Goal: Task Accomplishment & Management: Use online tool/utility

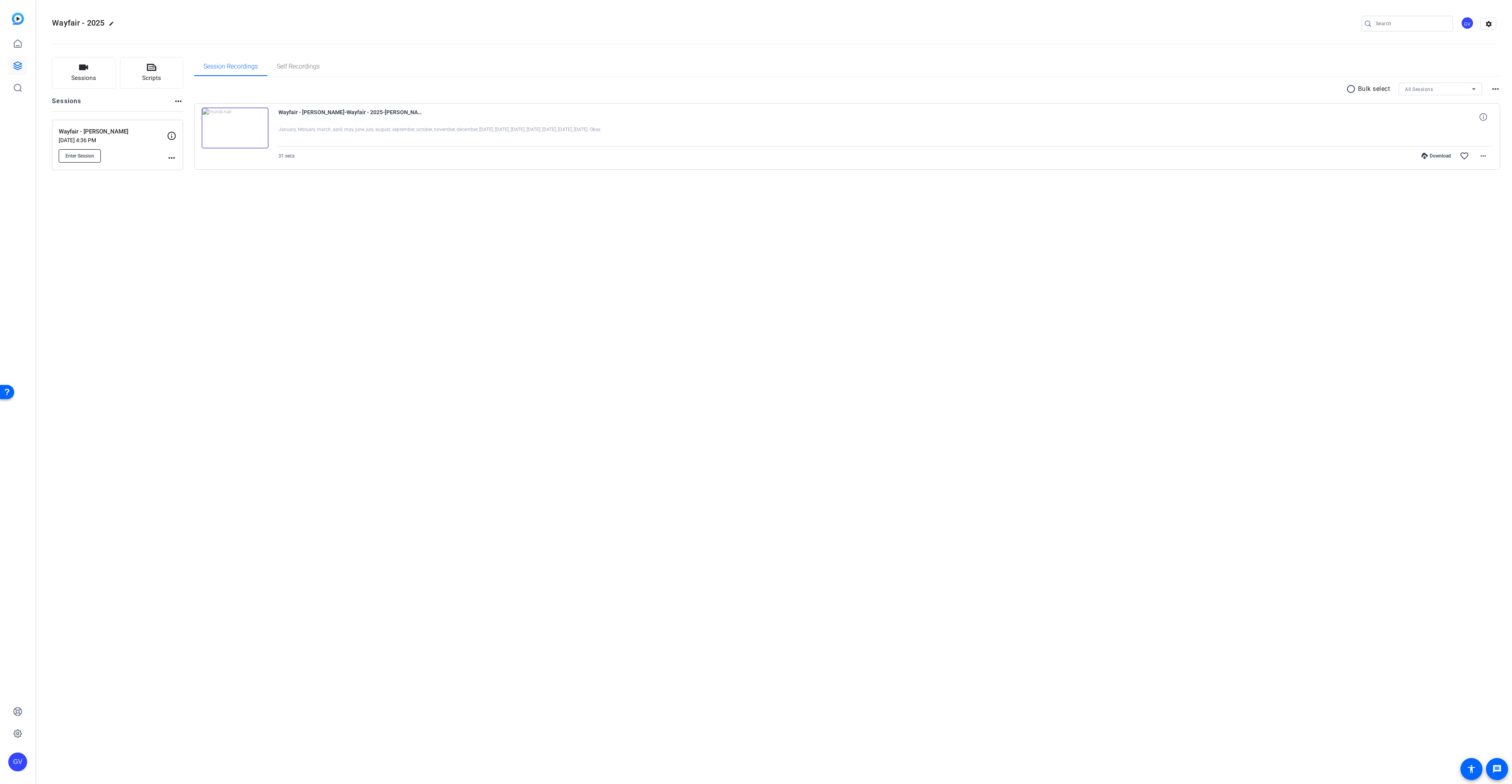
click at [79, 154] on span "Enter Session" at bounding box center [79, 156] width 29 height 6
click at [172, 158] on mat-icon "more_horiz" at bounding box center [171, 158] width 9 height 9
click at [0, 0] on span "Edit Session" at bounding box center [0, 0] width 0 height 0
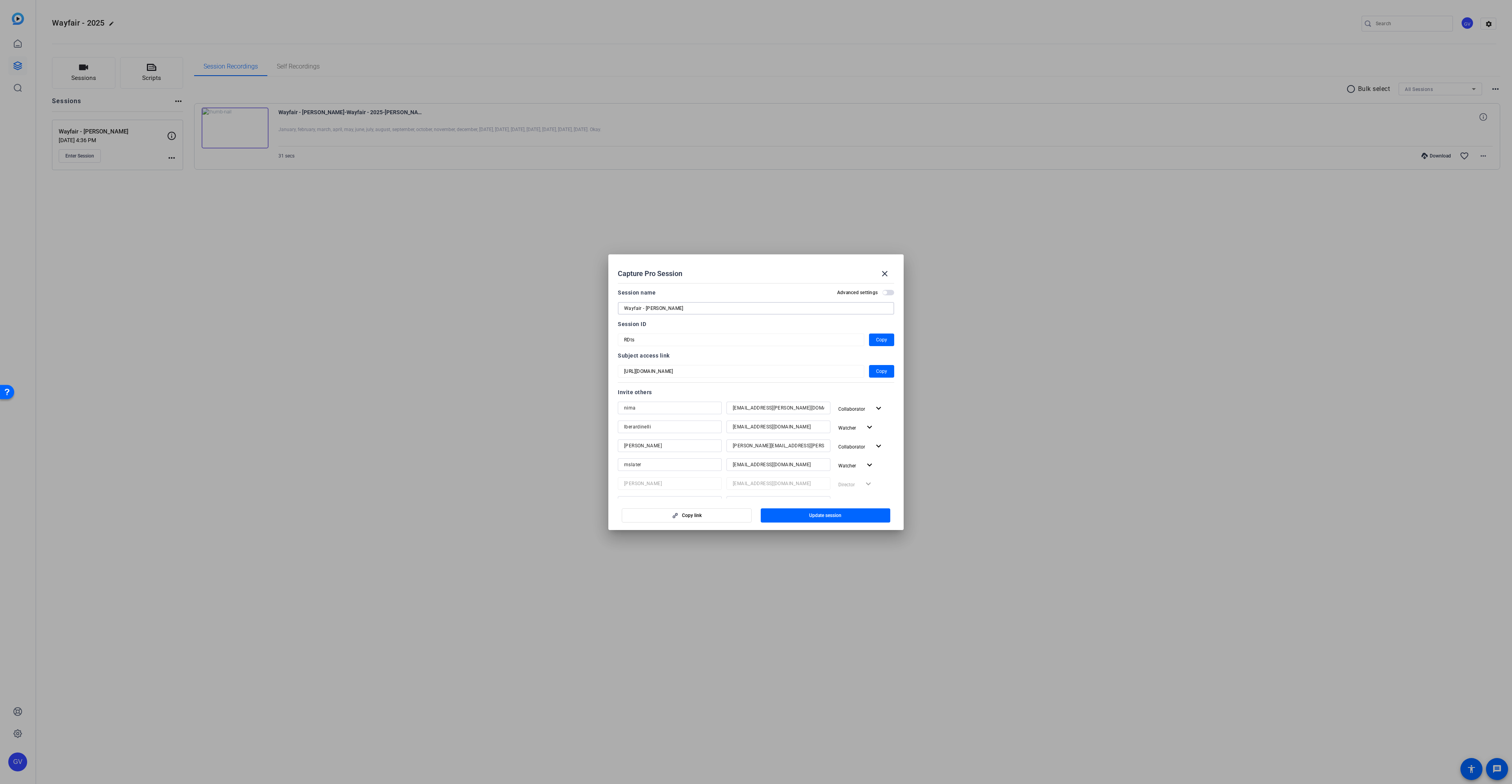
drag, startPoint x: 644, startPoint y: 308, endPoint x: 740, endPoint y: 310, distance: 96.0
click at [0, 0] on input "Wayfair - [PERSON_NAME]" at bounding box center [0, 0] width 0 height 0
type input "Wayfair - Podcast"
click at [827, 510] on span "button" at bounding box center [825, 515] width 130 height 19
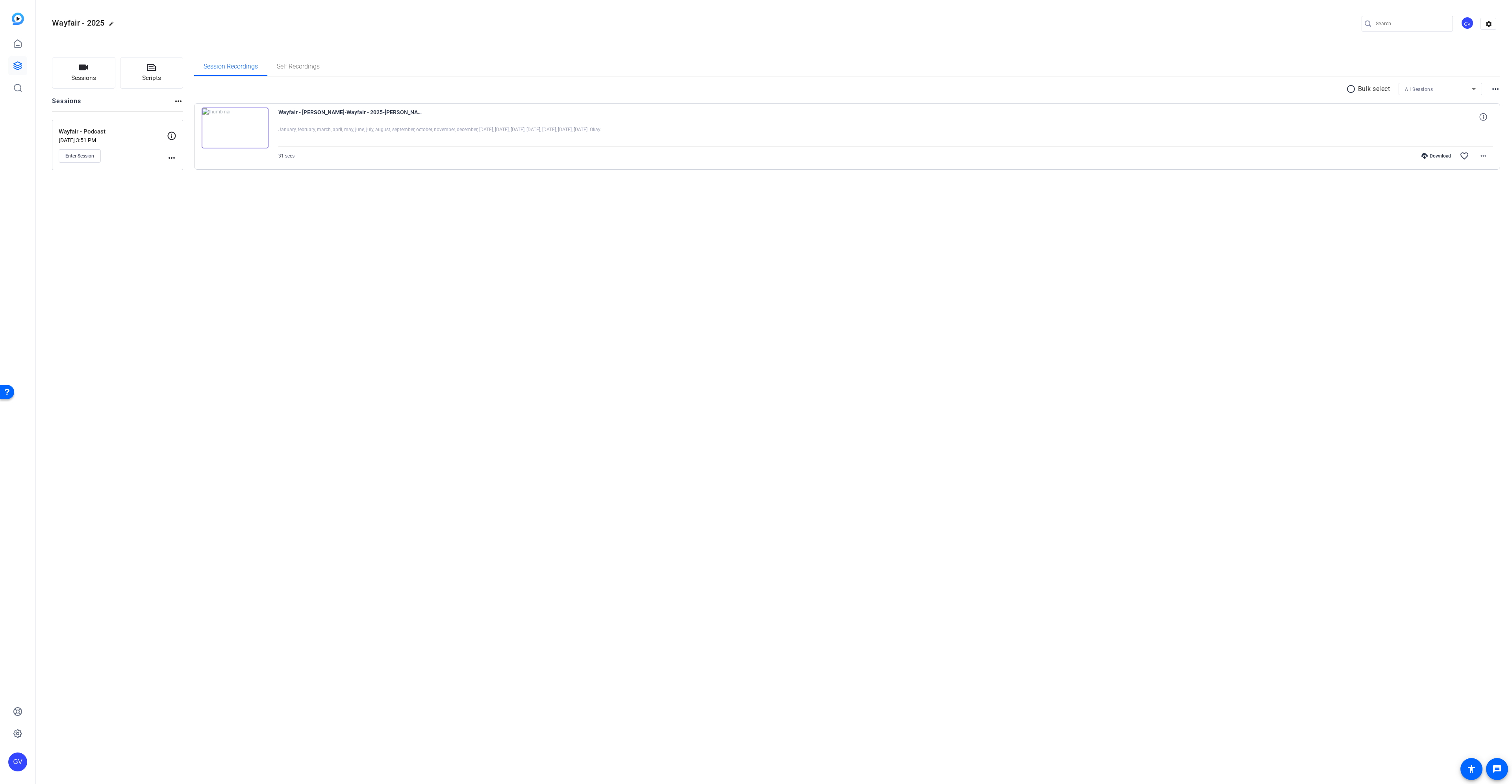
click at [77, 147] on div "Wayfair - Podcast [DATE] 3:51 PM Enter Session" at bounding box center [113, 145] width 108 height 35
click at [77, 154] on span "Enter Session" at bounding box center [79, 156] width 29 height 6
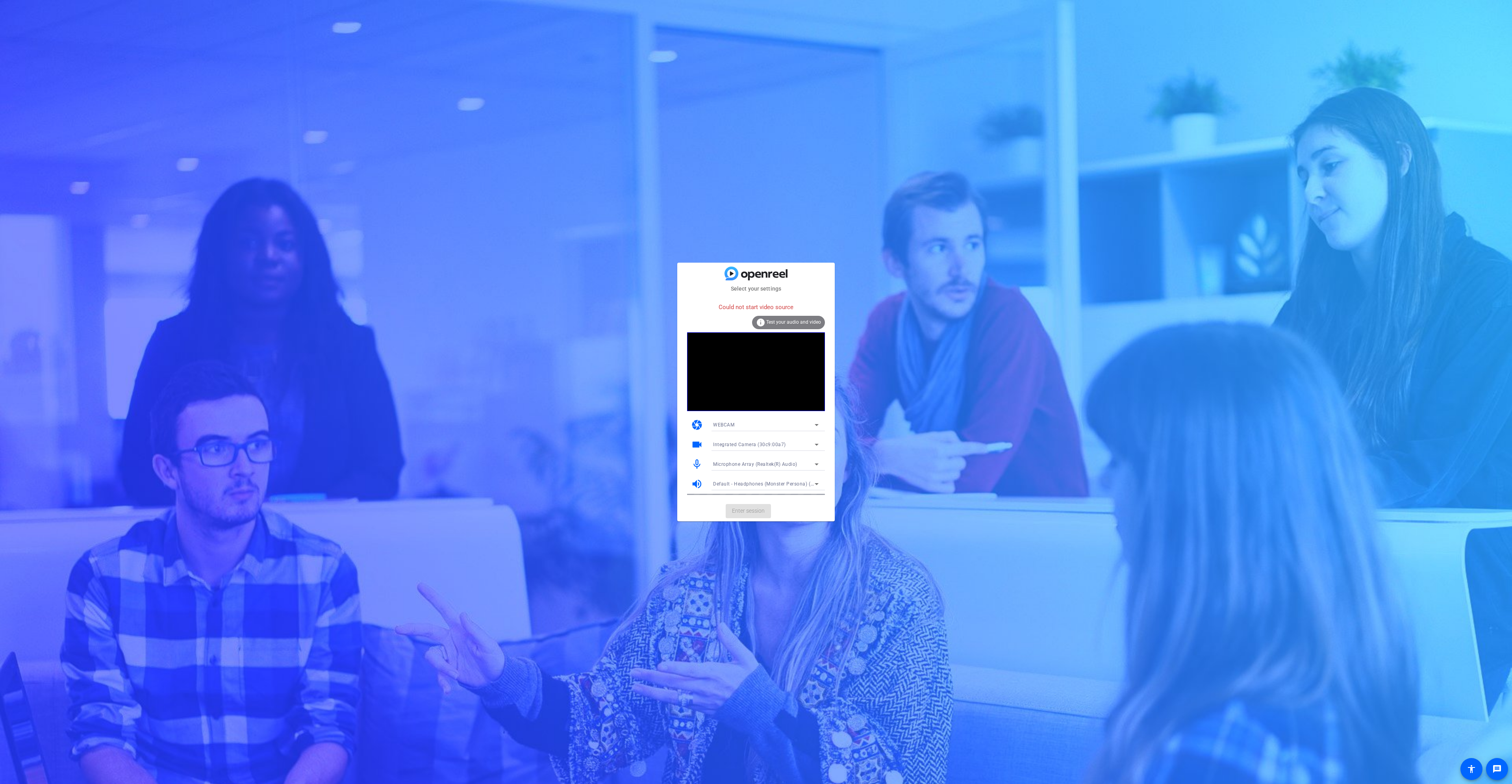
click at [746, 422] on div "WEBCAM" at bounding box center [764, 424] width 102 height 10
click at [122, 76] on mat-option "DESKTOP" at bounding box center [73, 67] width 97 height 16
click at [749, 432] on div "DESKTOP" at bounding box center [764, 429] width 102 height 10
click at [0, 0] on mat-option "WEBCAM" at bounding box center [0, 0] width 0 height 0
click at [742, 444] on span "Integrated Camera (30c9:00a7)" at bounding box center [750, 444] width 73 height 5
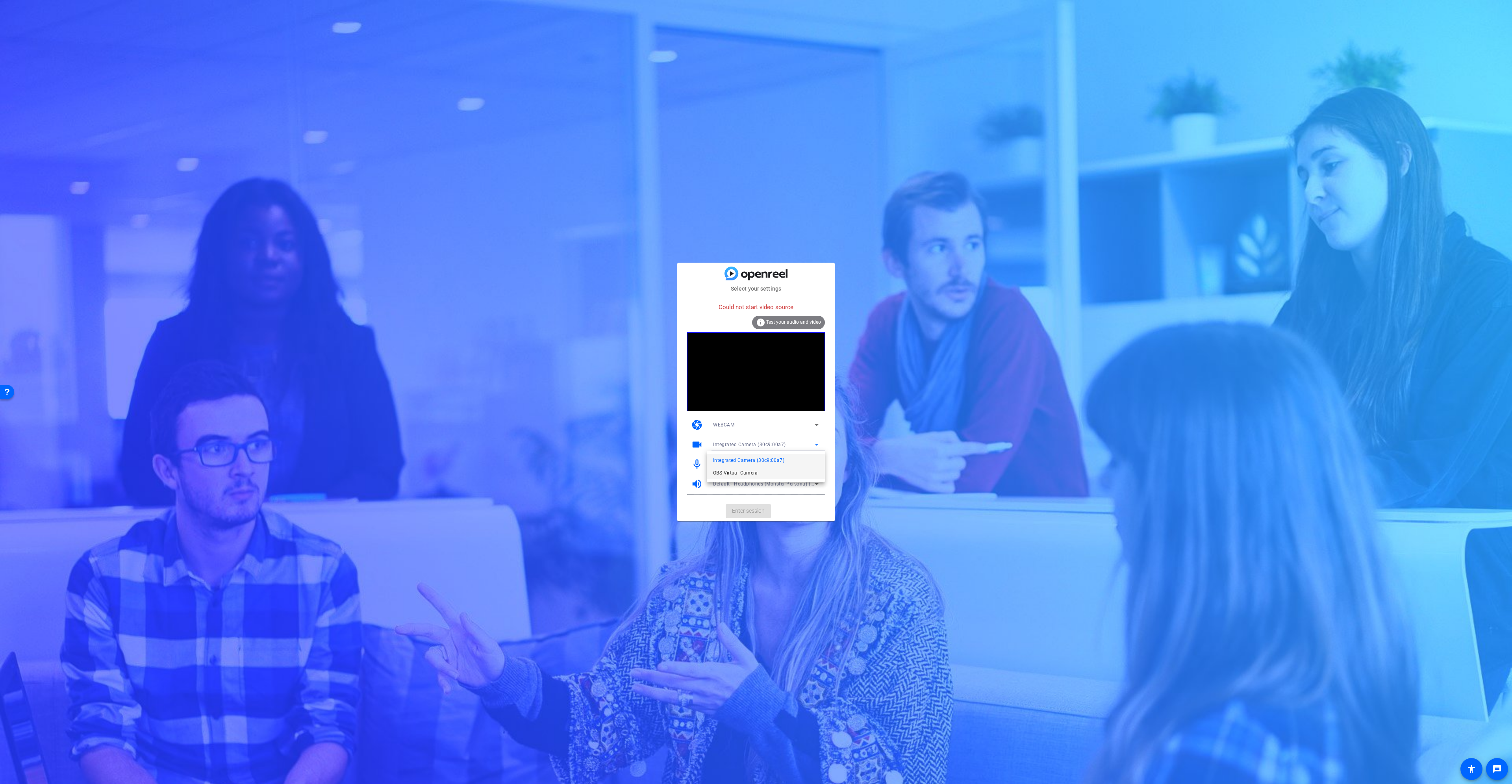
click at [745, 470] on span "OBS Virtual Camera" at bounding box center [735, 473] width 45 height 9
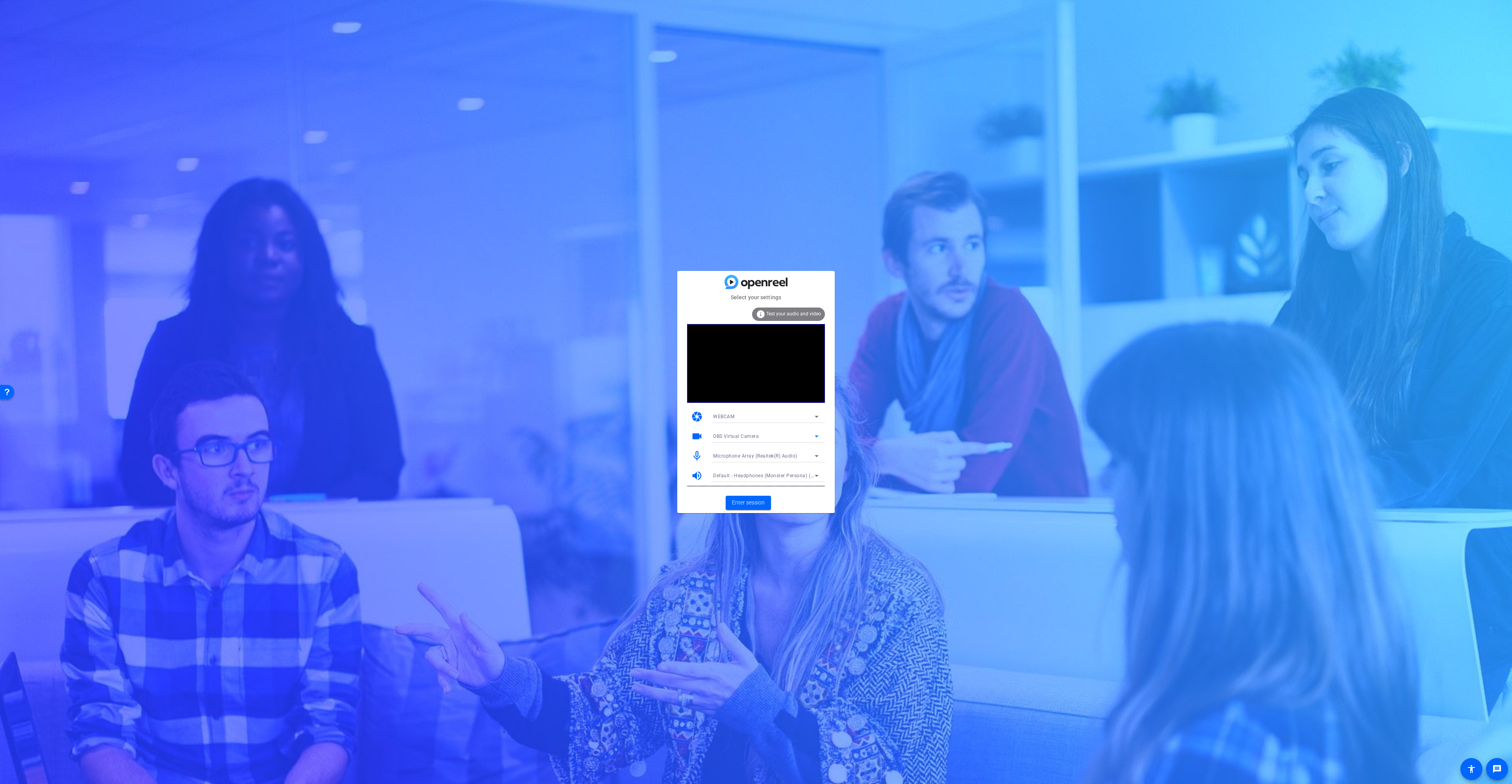
click at [752, 451] on div "Microphone Array (Realtek(R) Audio)" at bounding box center [764, 455] width 102 height 10
click at [25, 155] on span "Communications - Headset (Monster Persona) (Bluetooth)" at bounding box center [17, 151] width 15 height 8
click at [752, 503] on span "Enter session" at bounding box center [748, 502] width 33 height 8
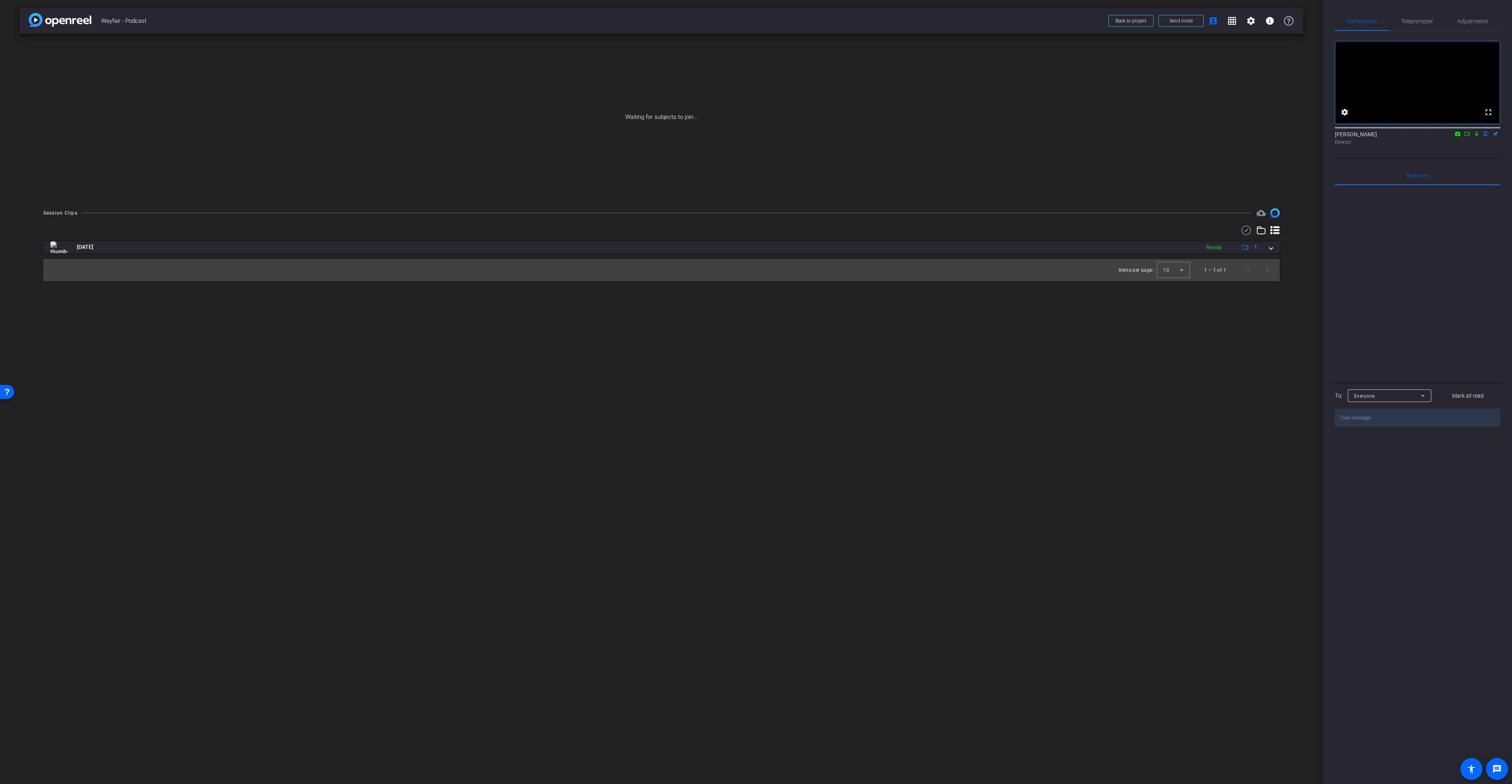
click at [1469, 136] on icon at bounding box center [1467, 134] width 5 height 4
click at [1483, 137] on icon at bounding box center [1486, 133] width 6 height 5
click at [1183, 19] on span "Send invite" at bounding box center [1181, 21] width 23 height 6
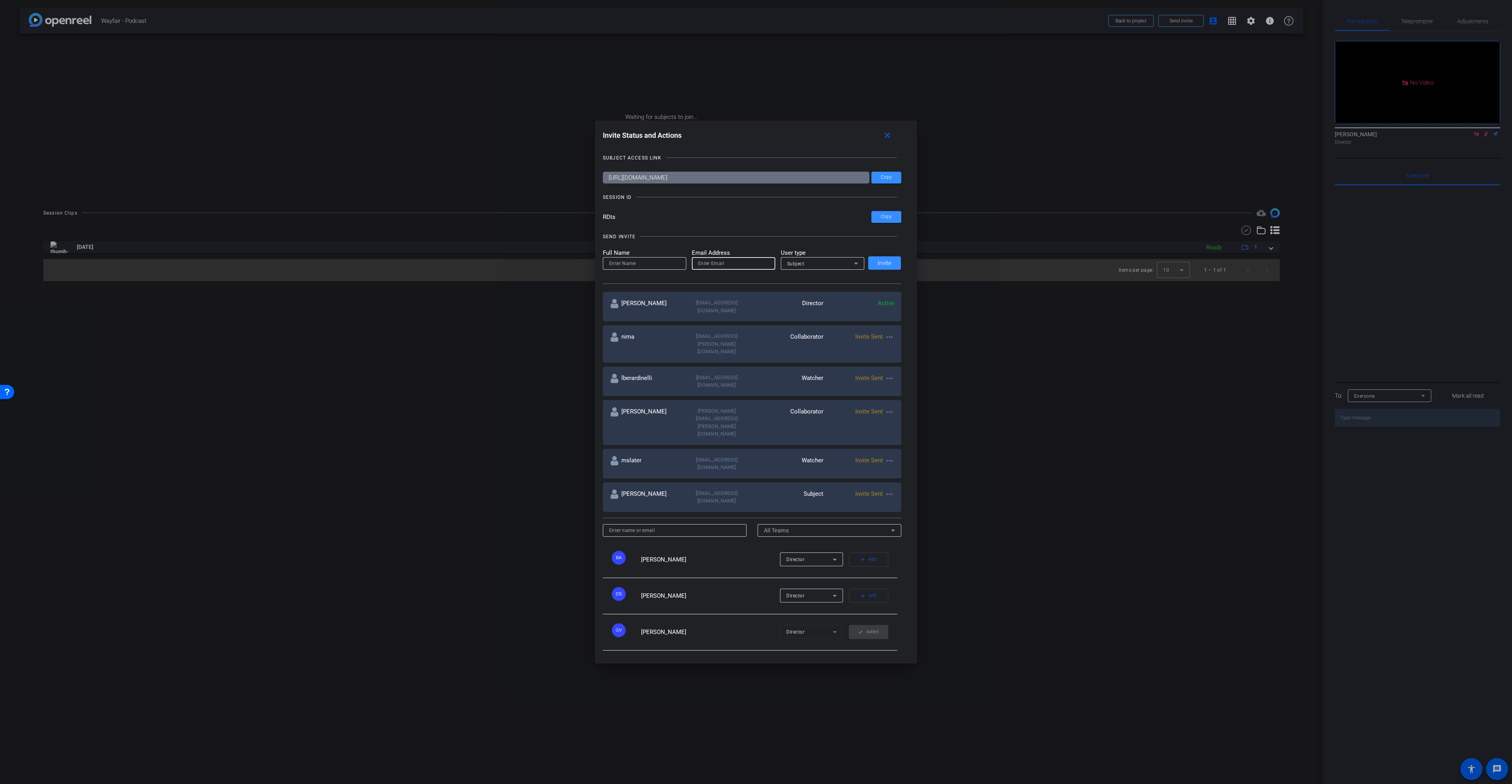
click at [721, 268] on input "email" at bounding box center [733, 263] width 71 height 9
paste input "edaltoncooney@wayfair.com"
type input "edaltoncooney@wayfair.com"
click at [624, 268] on input at bounding box center [644, 263] width 71 height 9
type input "Erin"
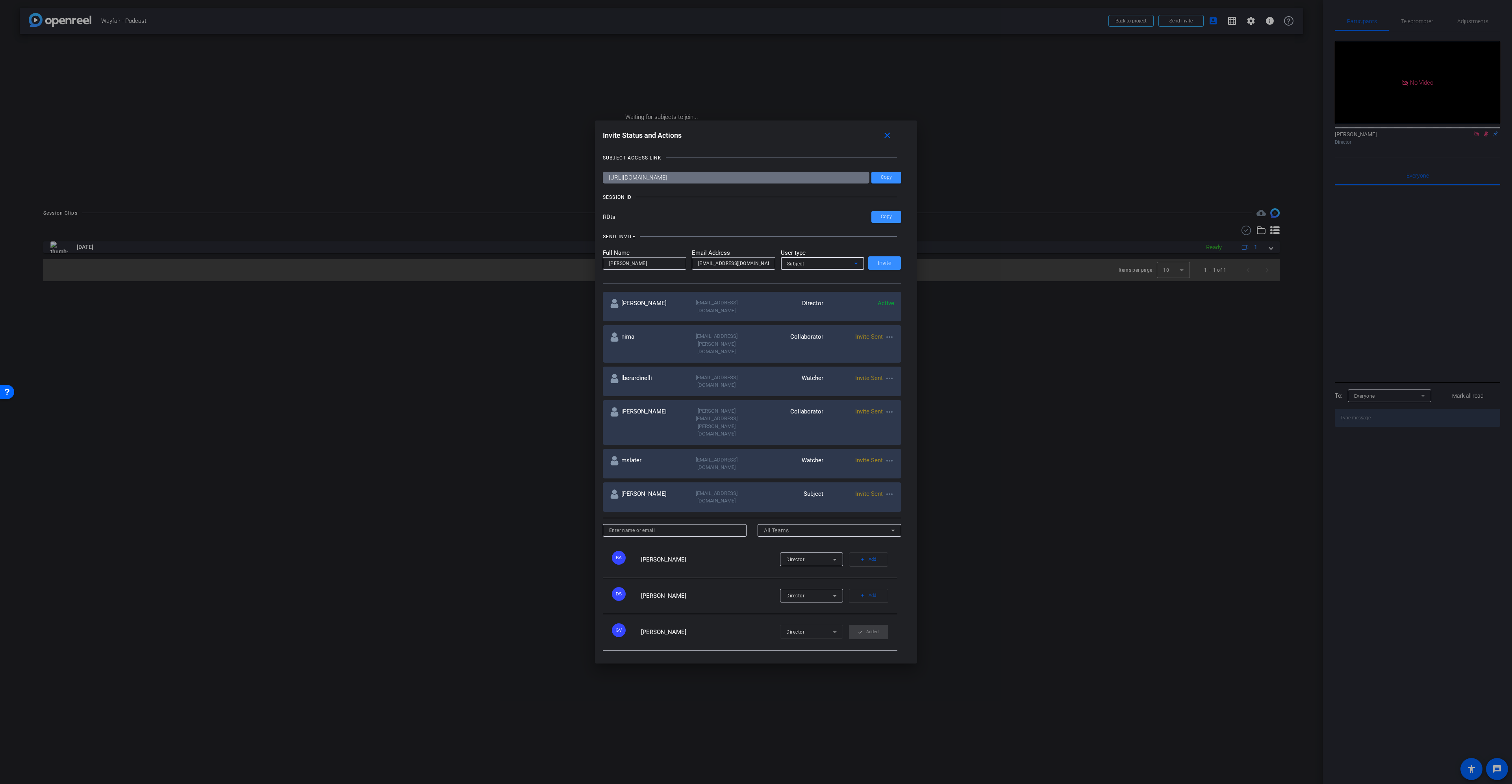
click at [819, 269] on div "Subject" at bounding box center [821, 263] width 67 height 10
click at [819, 272] on div at bounding box center [756, 392] width 1512 height 784
click at [877, 272] on span at bounding box center [885, 263] width 33 height 19
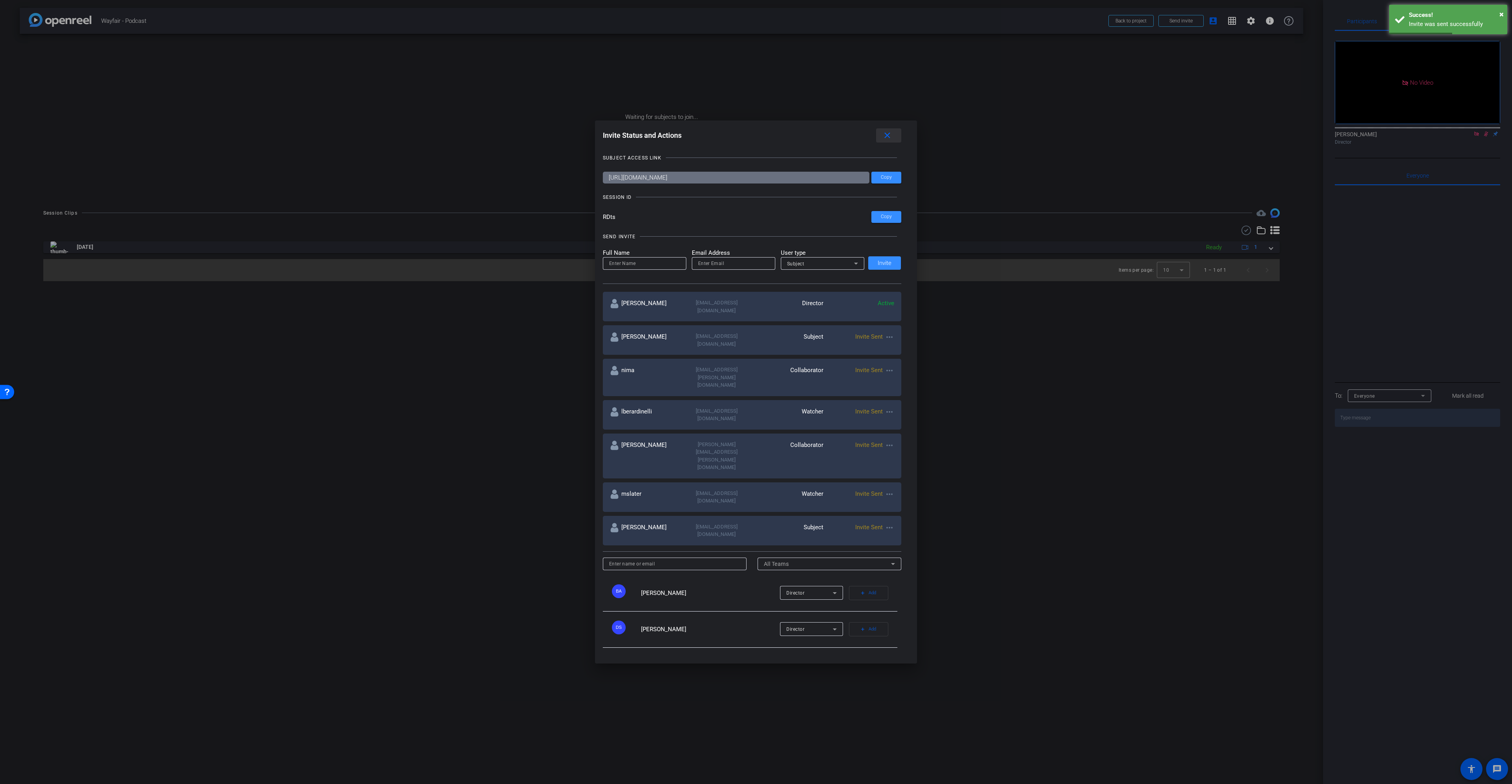
click at [895, 134] on span at bounding box center [889, 136] width 25 height 19
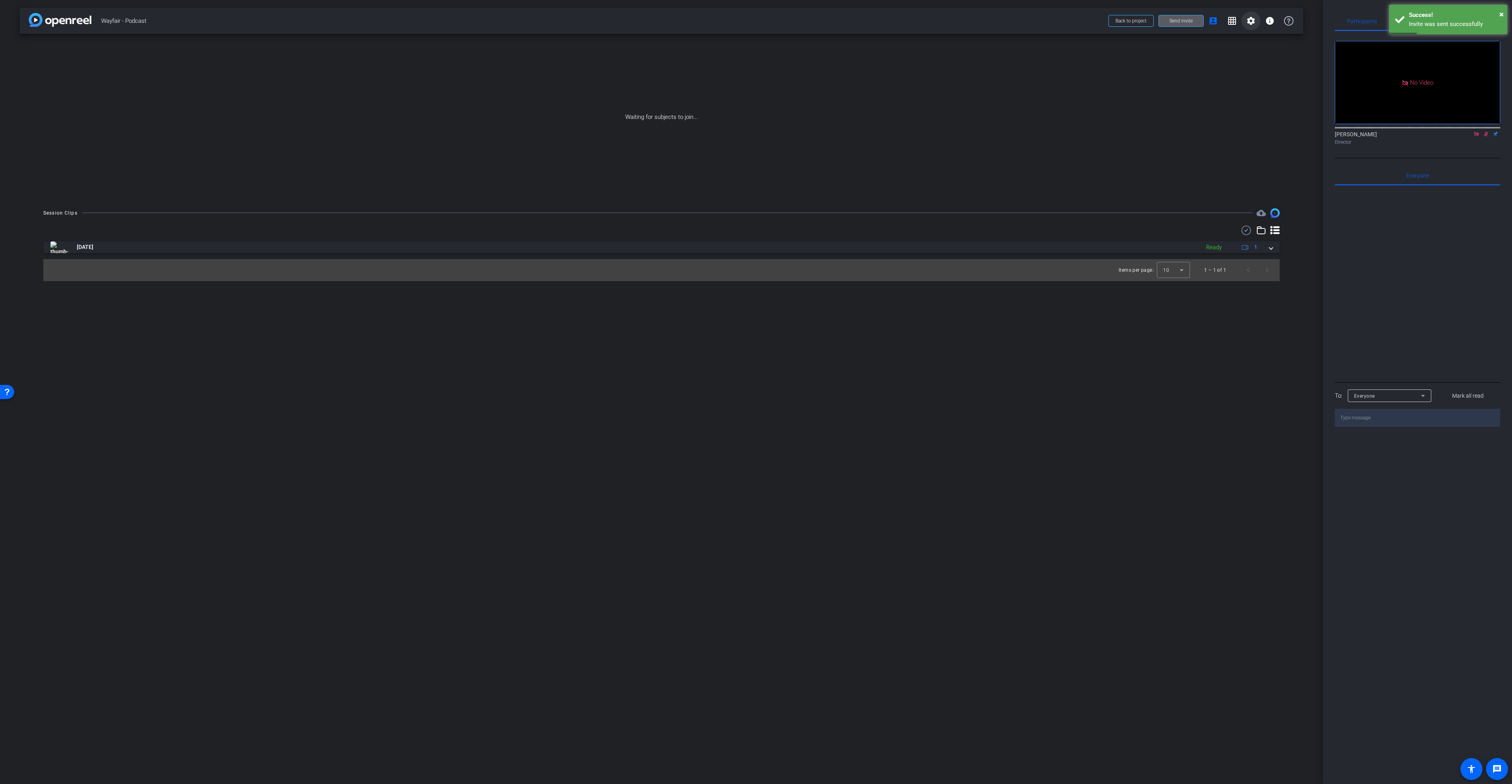
click at [1253, 20] on mat-icon "settings" at bounding box center [1251, 21] width 9 height 9
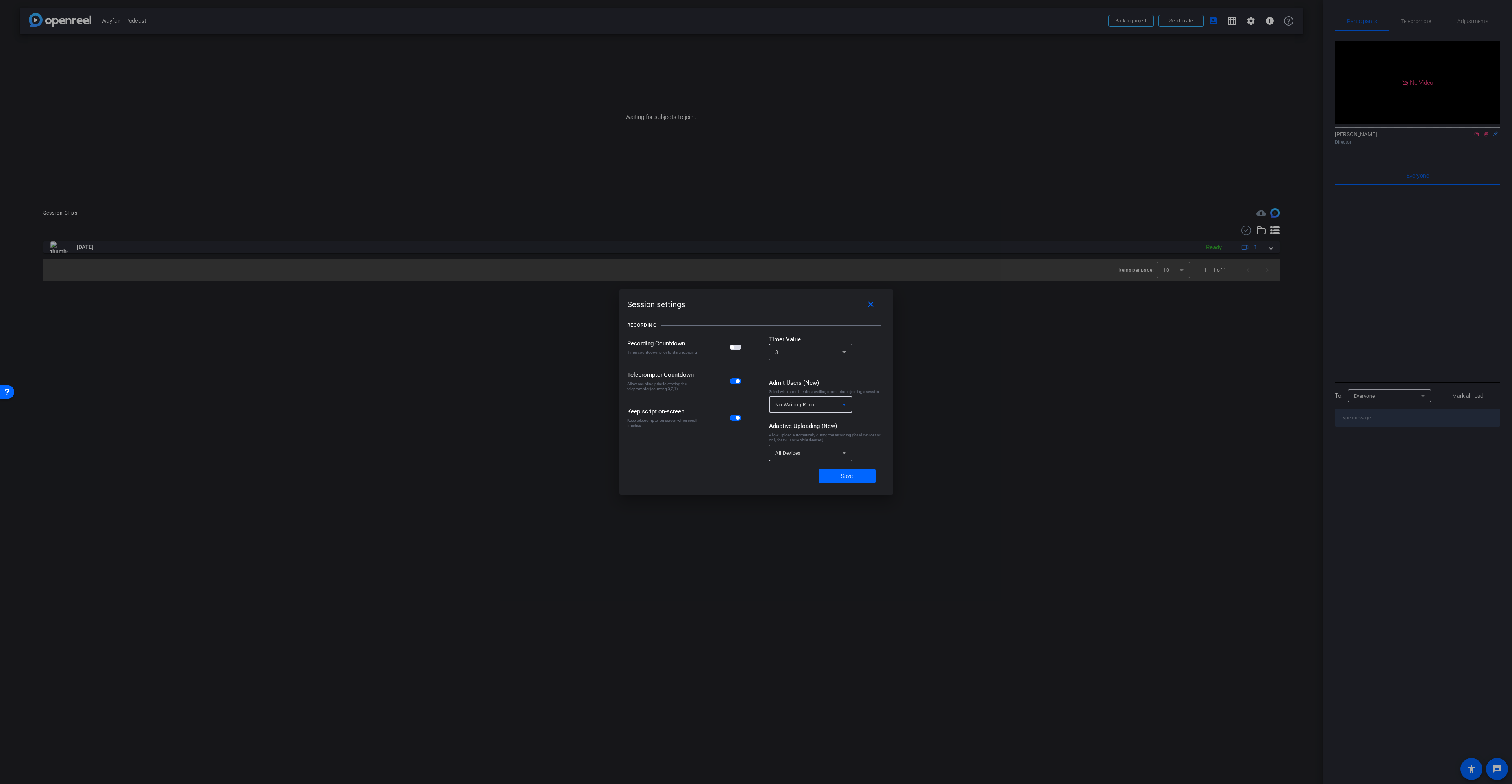
click at [806, 405] on span "No Waiting Room" at bounding box center [796, 404] width 41 height 5
click at [805, 447] on mat-option "Everyone" at bounding box center [811, 447] width 83 height 12
click at [848, 476] on span "Save" at bounding box center [847, 476] width 12 height 8
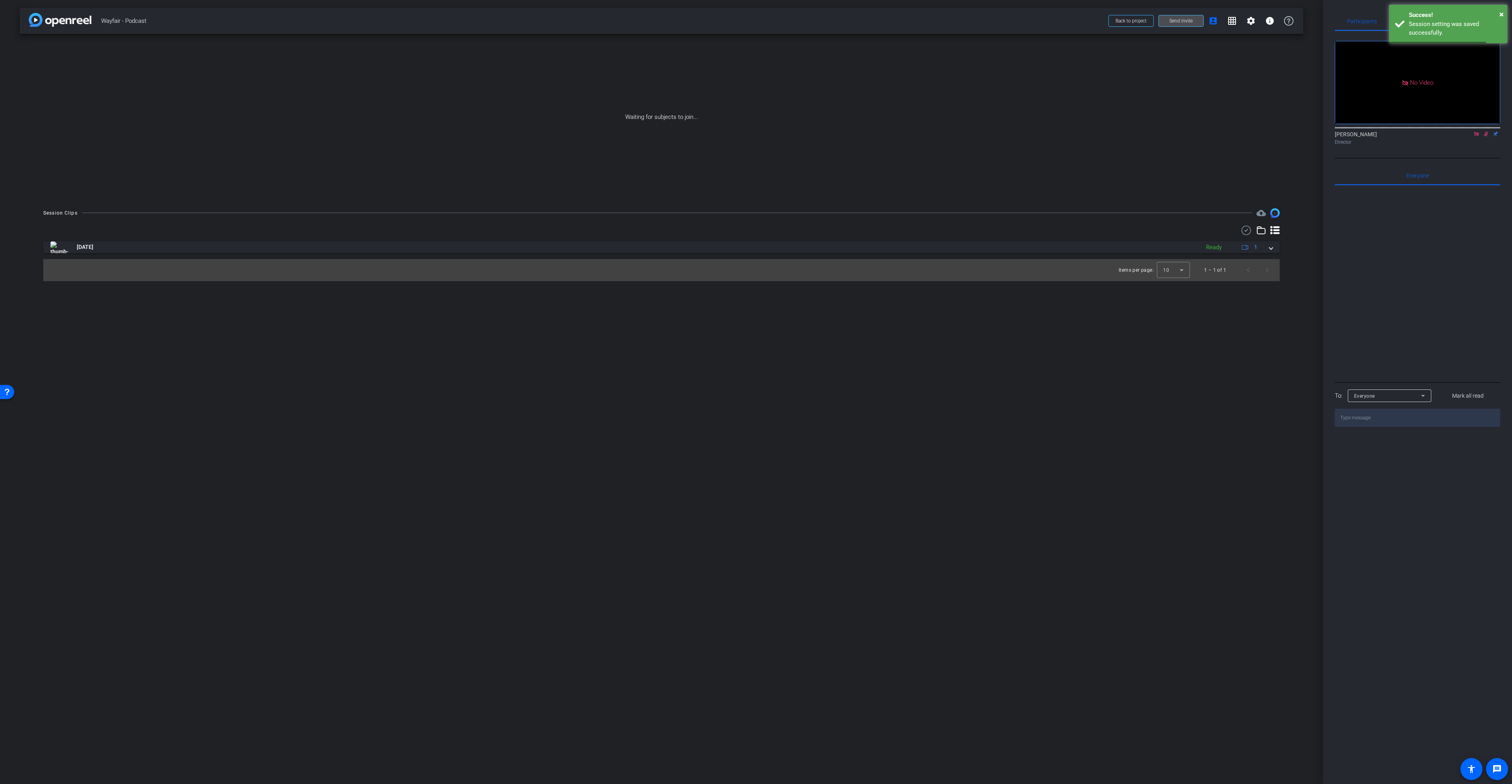
click at [1187, 22] on span "Send invite" at bounding box center [1181, 21] width 23 height 6
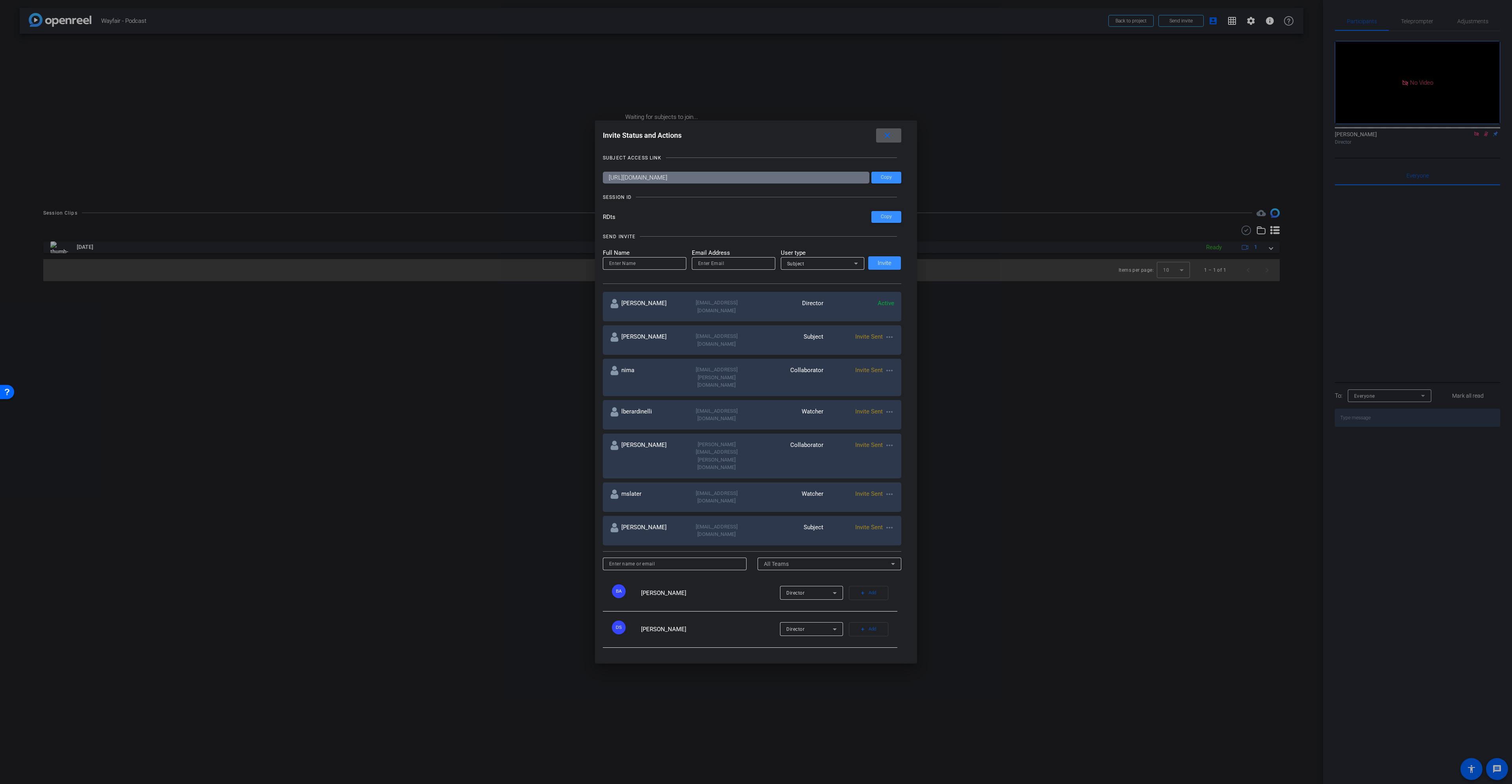
click at [886, 441] on mat-icon "more_horiz" at bounding box center [889, 445] width 9 height 9
click at [917, 433] on span "Re-Send Invite" at bounding box center [918, 435] width 59 height 9
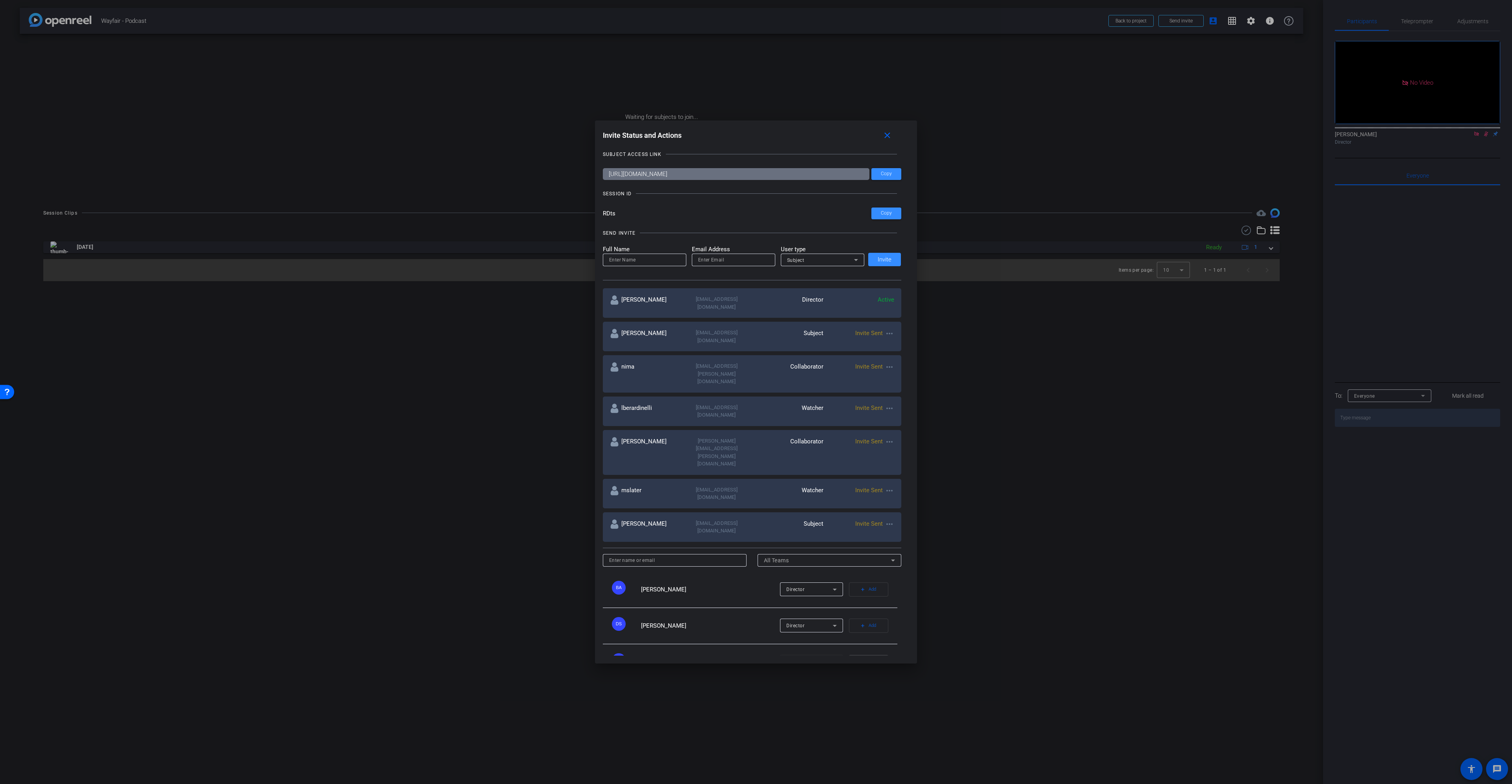
scroll to position [9, 0]
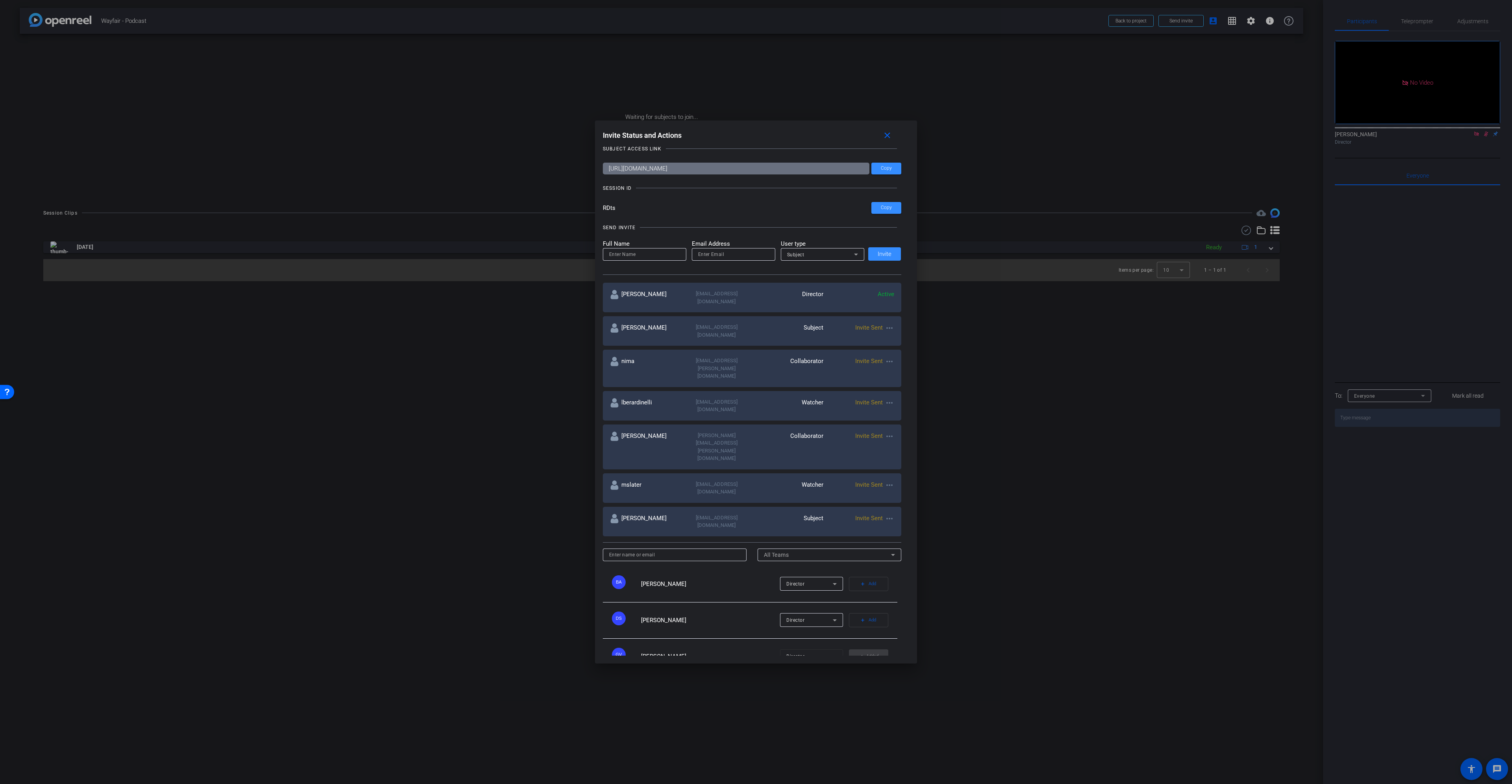
click at [892, 398] on mat-icon "more_horiz" at bounding box center [889, 403] width 9 height 9
click at [902, 400] on span "Re-Send Invite" at bounding box center [918, 399] width 59 height 9
click at [889, 480] on mat-icon "more_horiz" at bounding box center [889, 485] width 9 height 9
click at [900, 454] on span "Re-Send Invite" at bounding box center [918, 454] width 59 height 9
click at [889, 480] on mat-icon "more_horiz" at bounding box center [889, 485] width 9 height 9
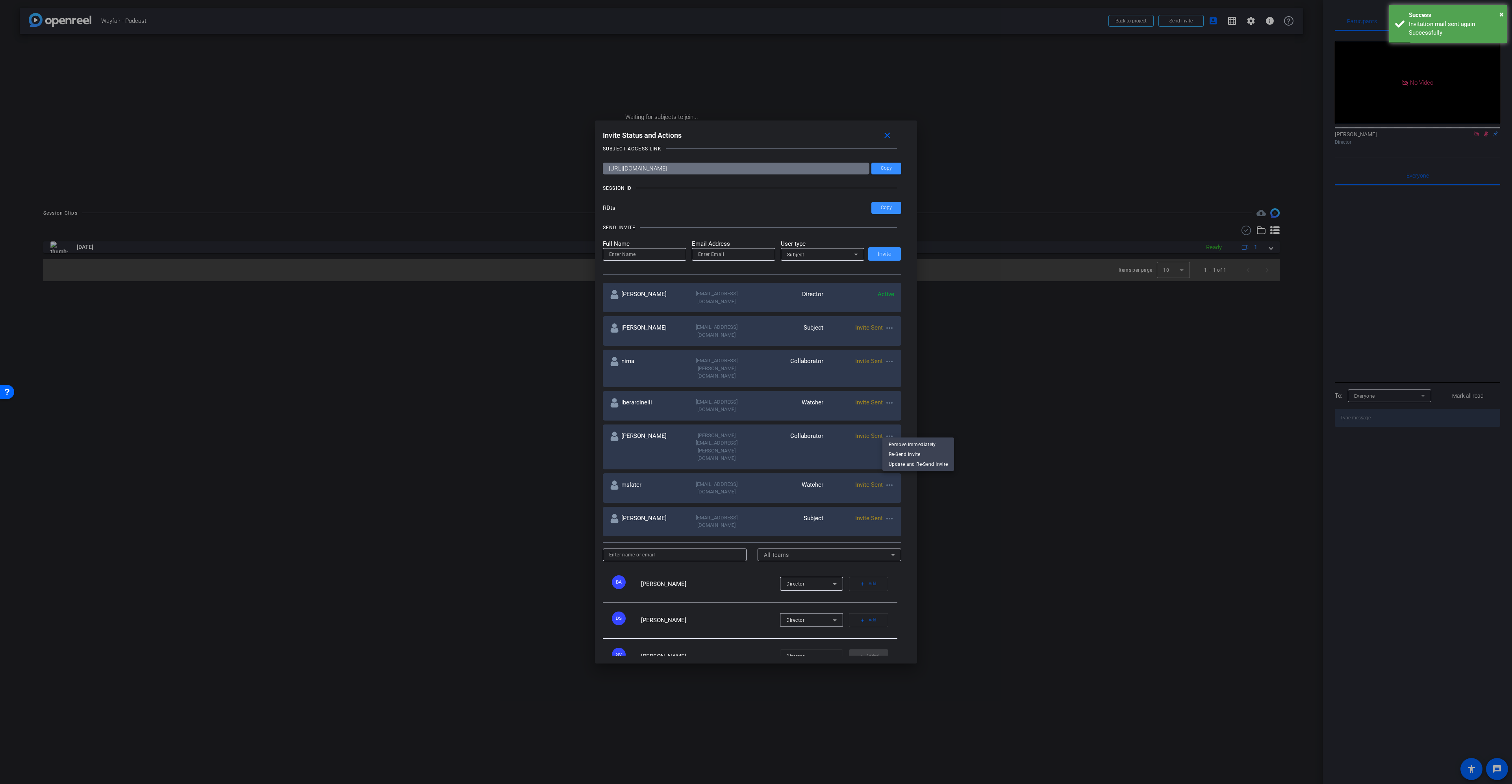
click at [1021, 427] on div at bounding box center [756, 392] width 1512 height 784
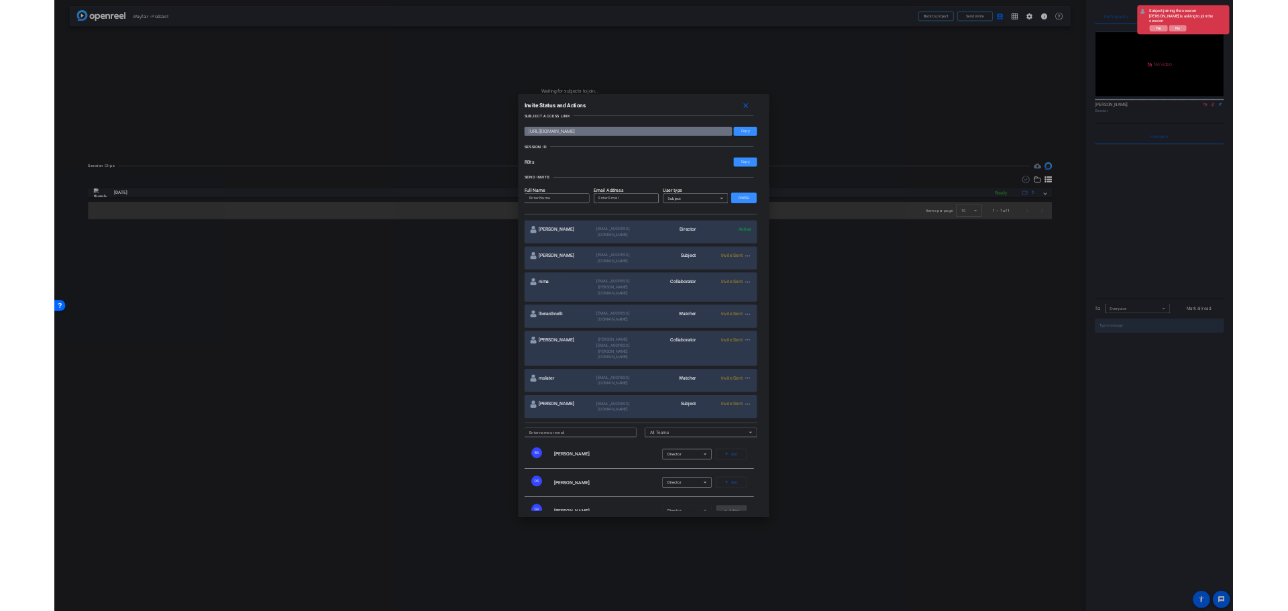
scroll to position [0, 0]
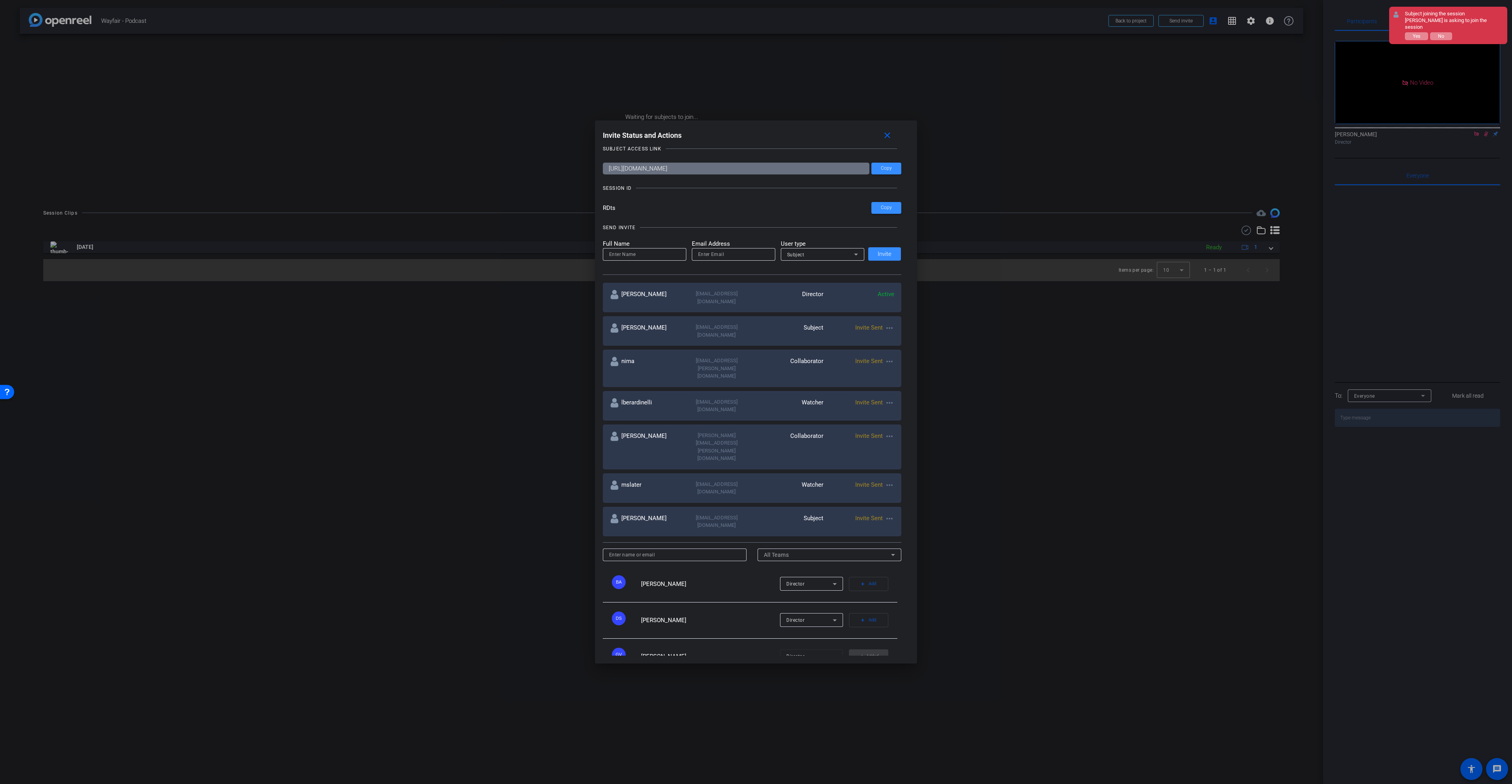
click at [889, 323] on mat-icon "more_horiz" at bounding box center [889, 328] width 9 height 9
click at [781, 167] on div at bounding box center [756, 392] width 1512 height 784
click at [881, 167] on span "Copy" at bounding box center [886, 168] width 11 height 6
click at [1423, 32] on button "Yes" at bounding box center [1417, 36] width 23 height 8
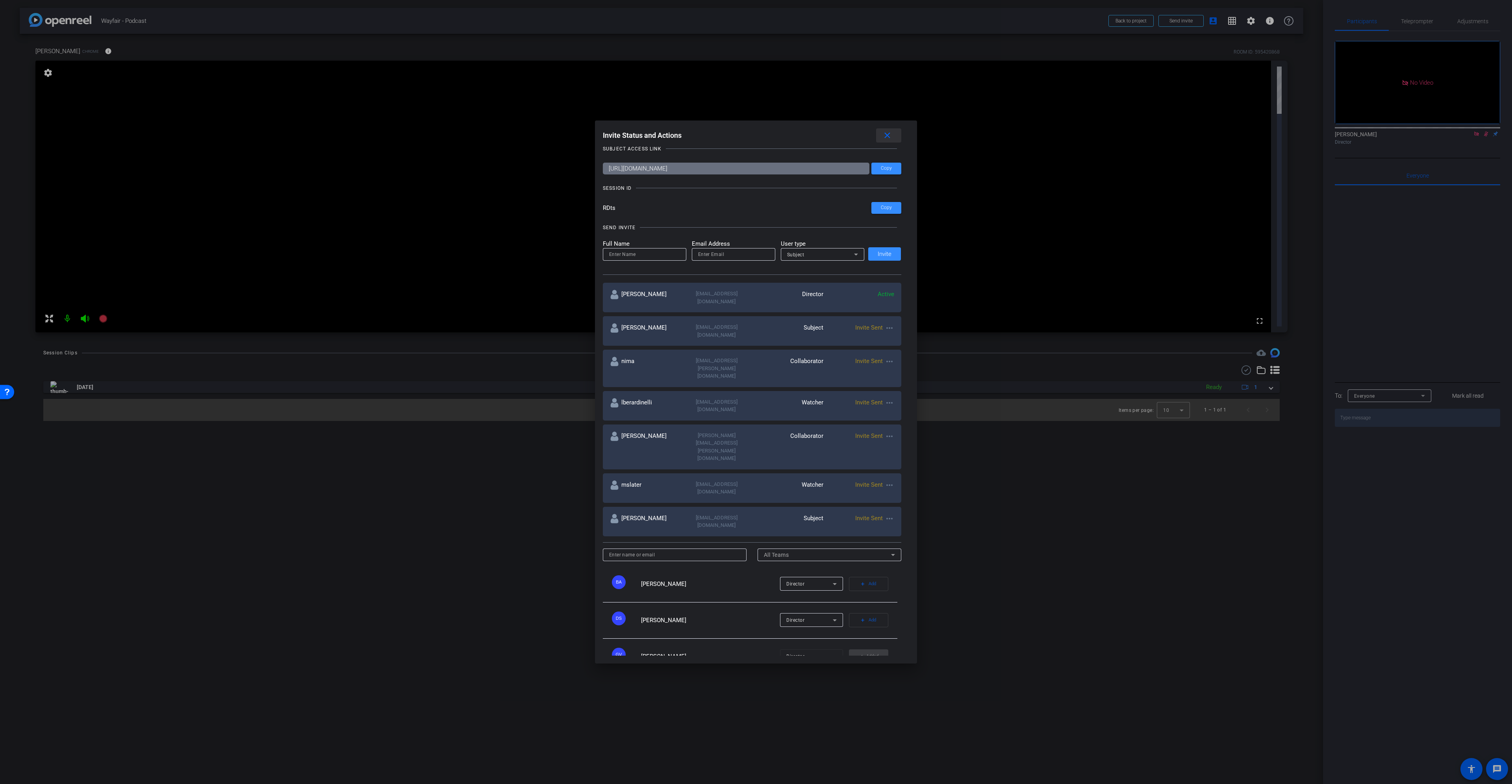
click at [882, 135] on span at bounding box center [889, 136] width 25 height 19
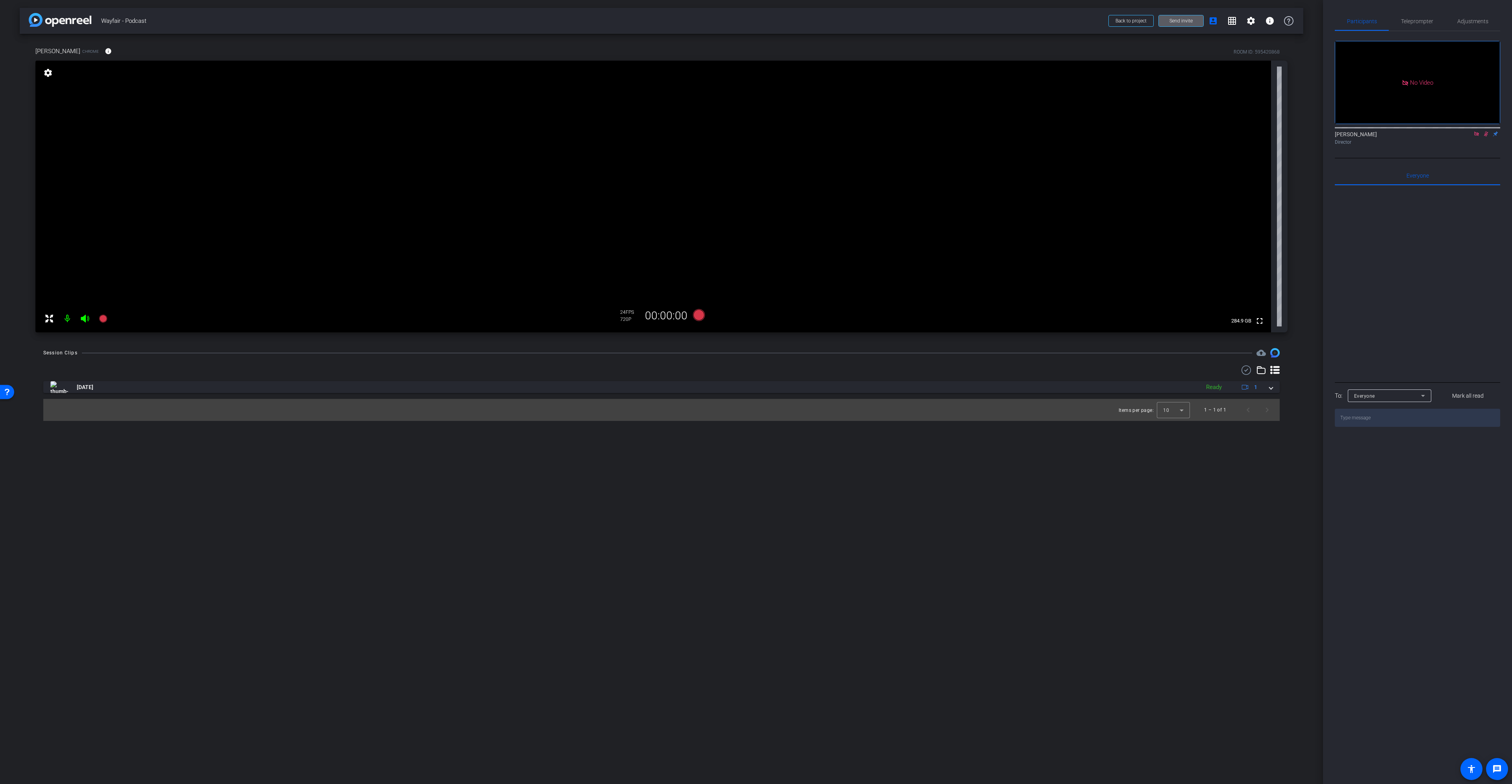
click at [66, 318] on mat-icon at bounding box center [67, 318] width 16 height 16
click at [86, 319] on icon at bounding box center [85, 318] width 8 height 8
click at [69, 319] on mat-icon at bounding box center [67, 318] width 16 height 16
drag, startPoint x: 86, startPoint y: 316, endPoint x: 75, endPoint y: 321, distance: 12.1
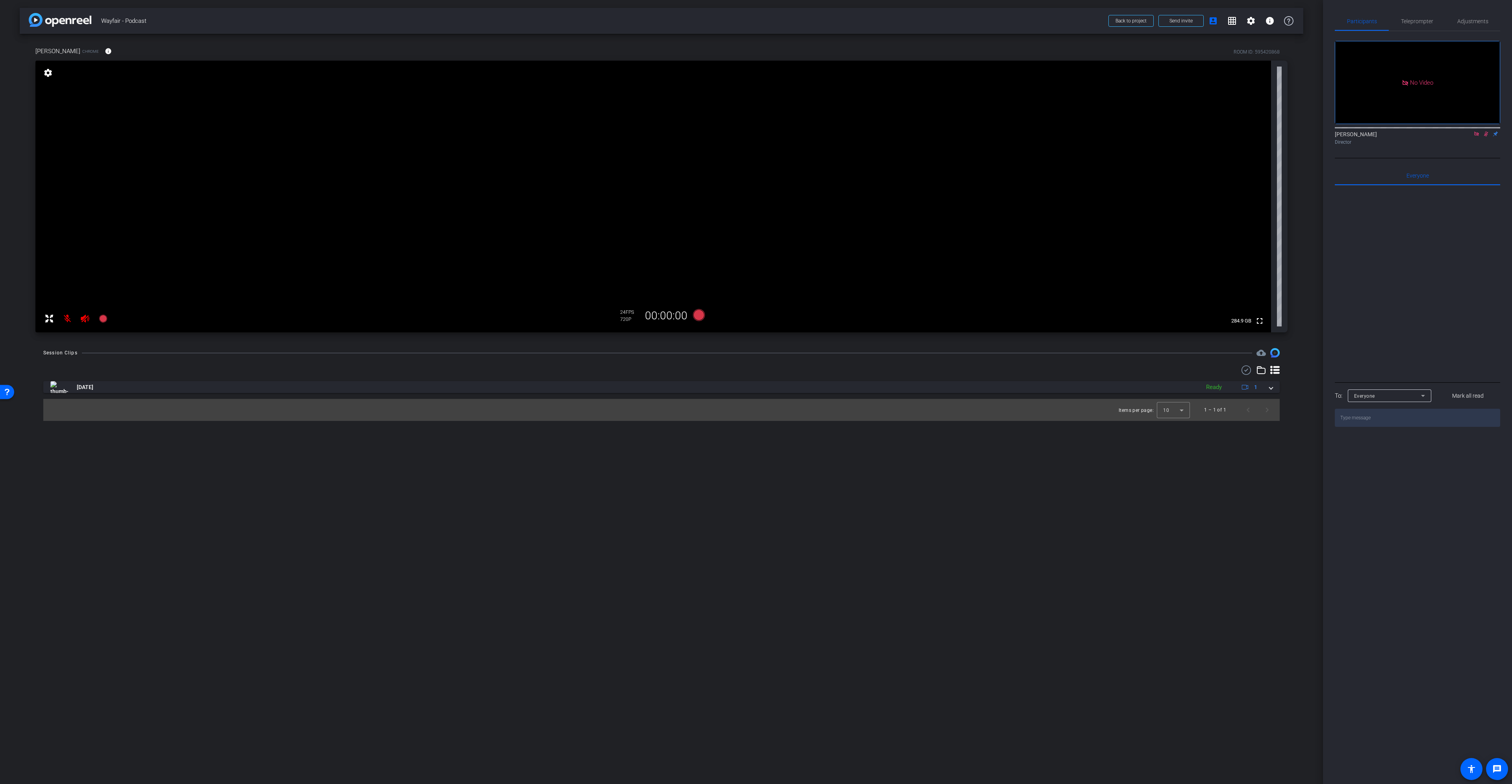
click at [86, 316] on icon at bounding box center [85, 318] width 8 height 8
click at [68, 320] on mat-icon at bounding box center [67, 318] width 16 height 16
drag, startPoint x: 1487, startPoint y: 142, endPoint x: 1476, endPoint y: 141, distance: 11.0
click at [1487, 137] on icon at bounding box center [1486, 133] width 6 height 5
click at [1476, 137] on mat-icon at bounding box center [1477, 134] width 9 height 7
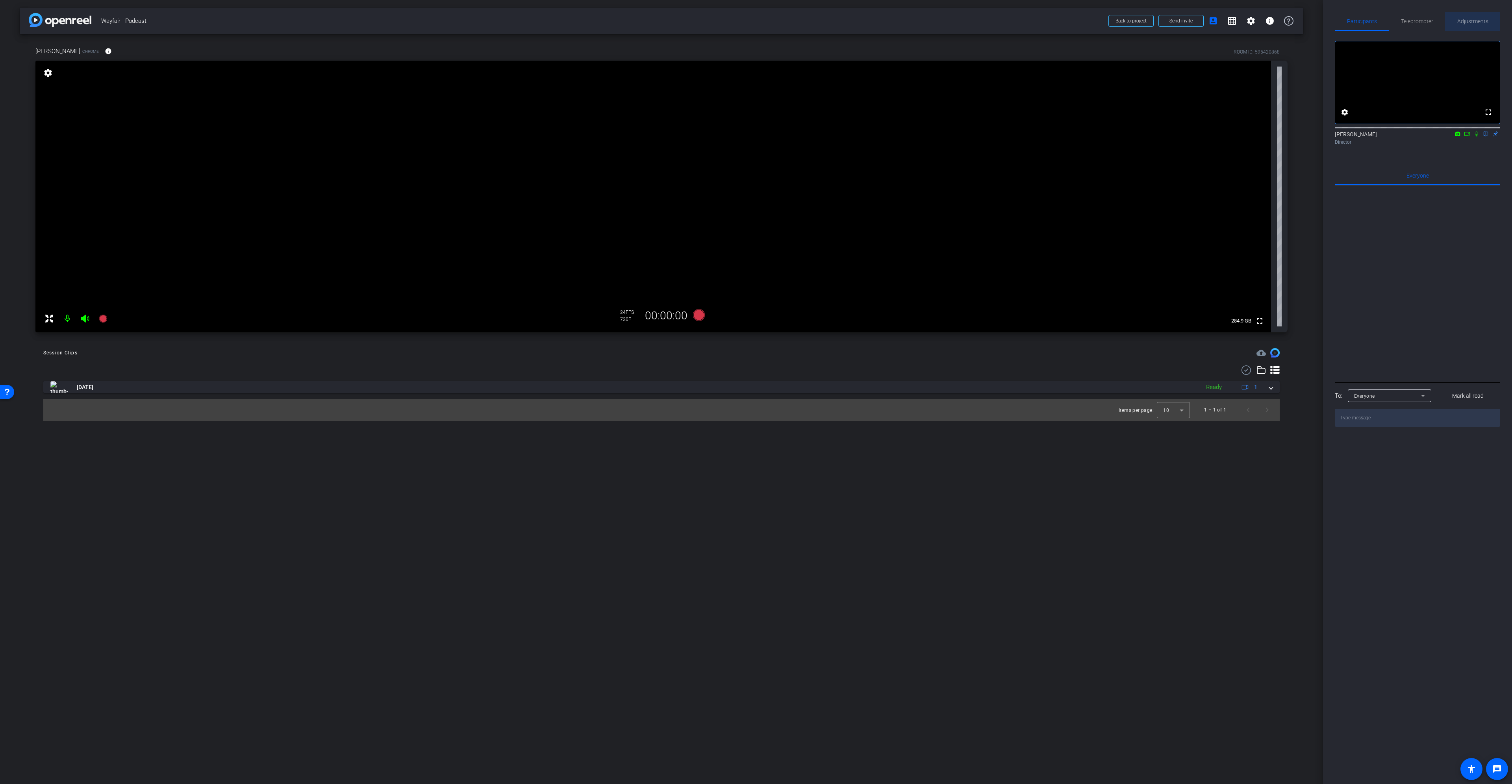
click at [1473, 25] on span "Adjustments" at bounding box center [1473, 21] width 31 height 19
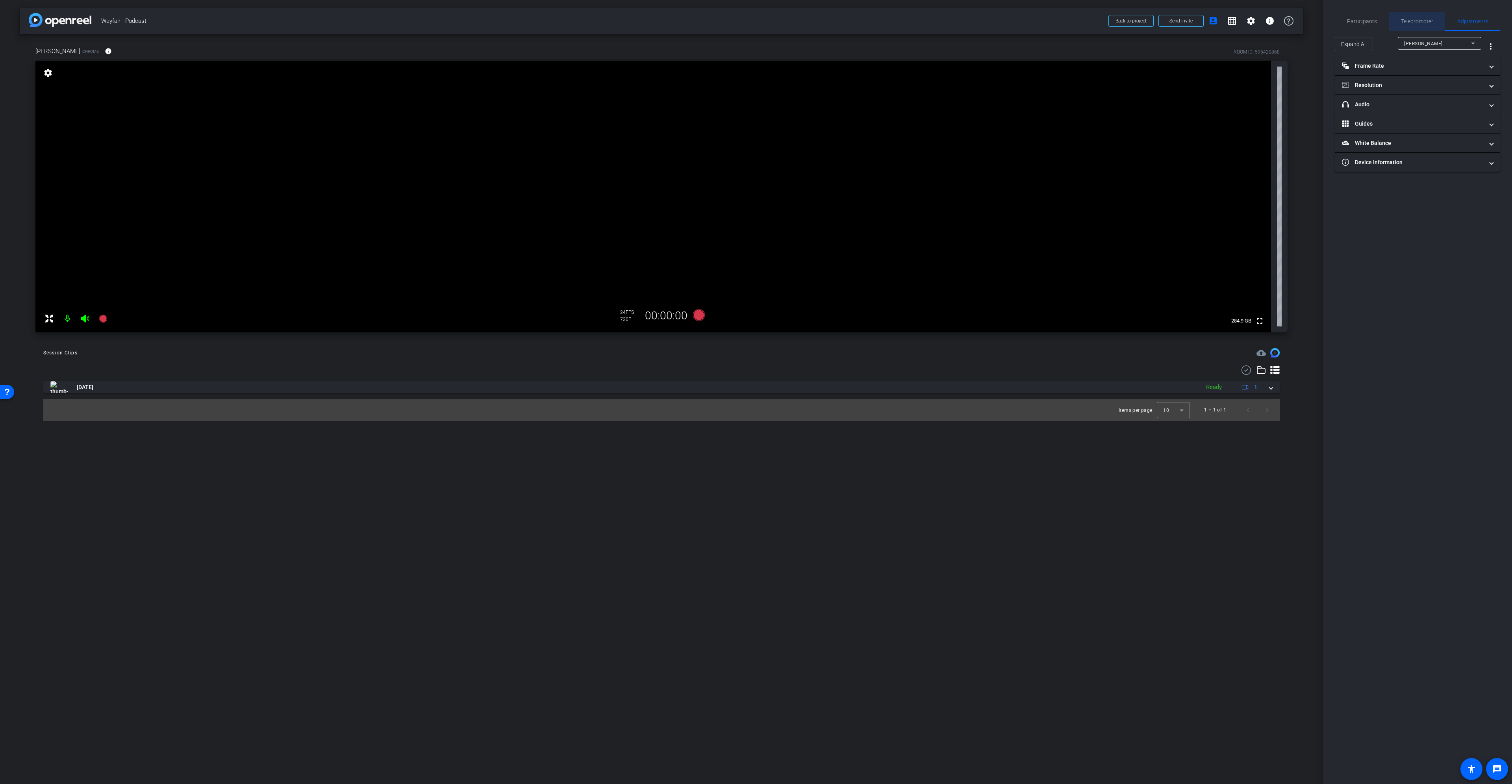
click at [1416, 23] on span "Teleprompter" at bounding box center [1417, 21] width 32 height 5
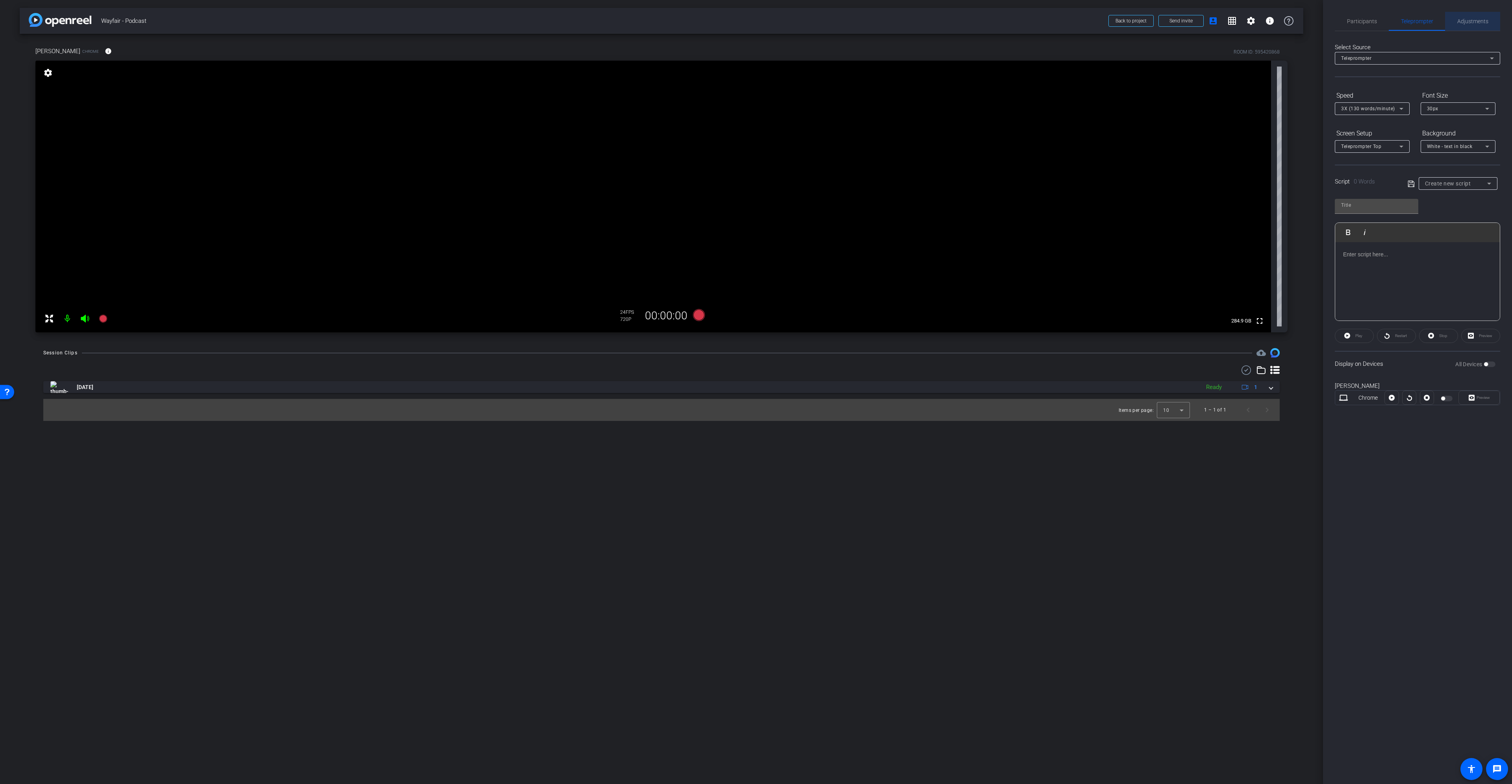
click at [1466, 21] on span "Adjustments" at bounding box center [1473, 21] width 31 height 5
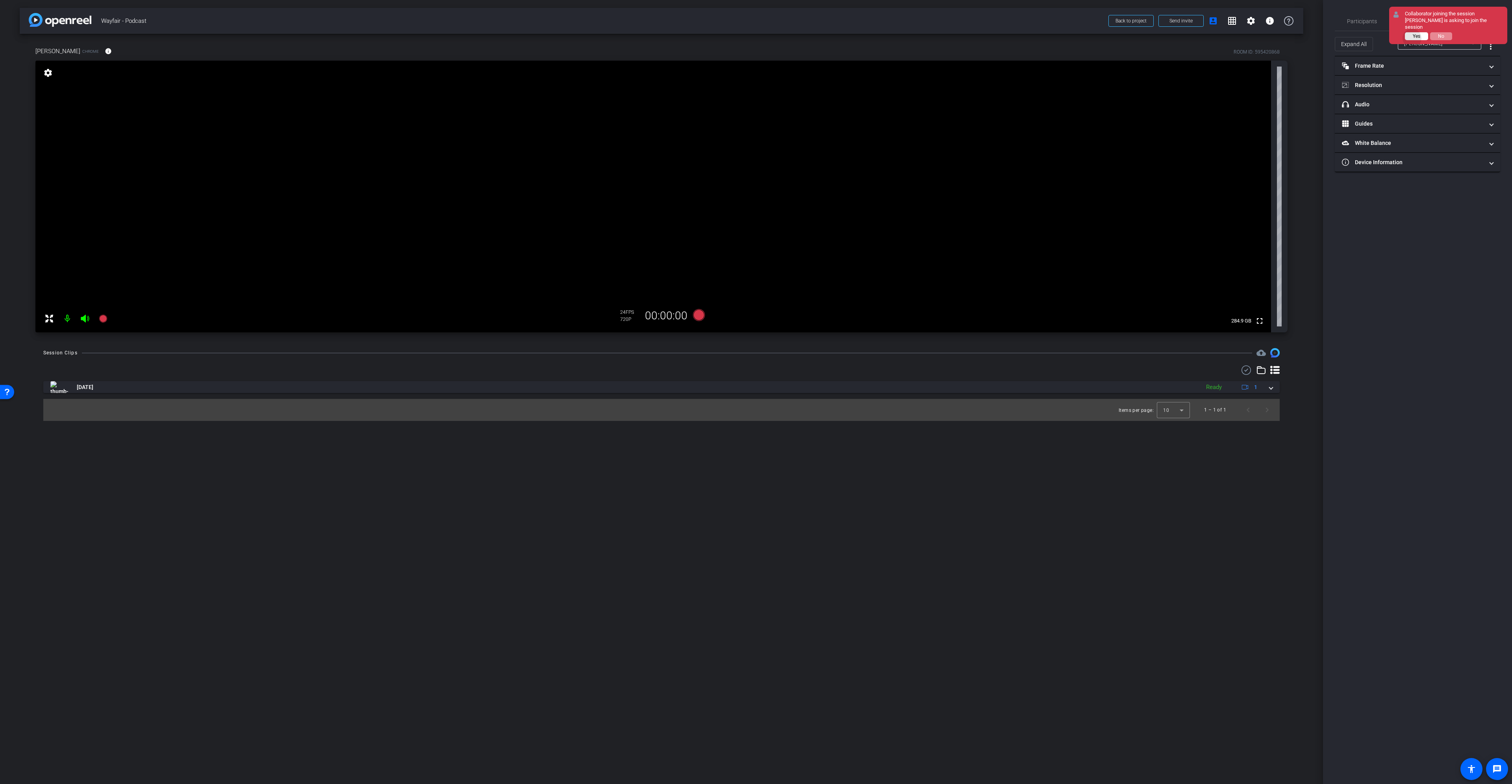
click at [1413, 32] on button "Yes" at bounding box center [1417, 36] width 23 height 8
click at [1364, 21] on span "Participants" at bounding box center [1362, 21] width 30 height 5
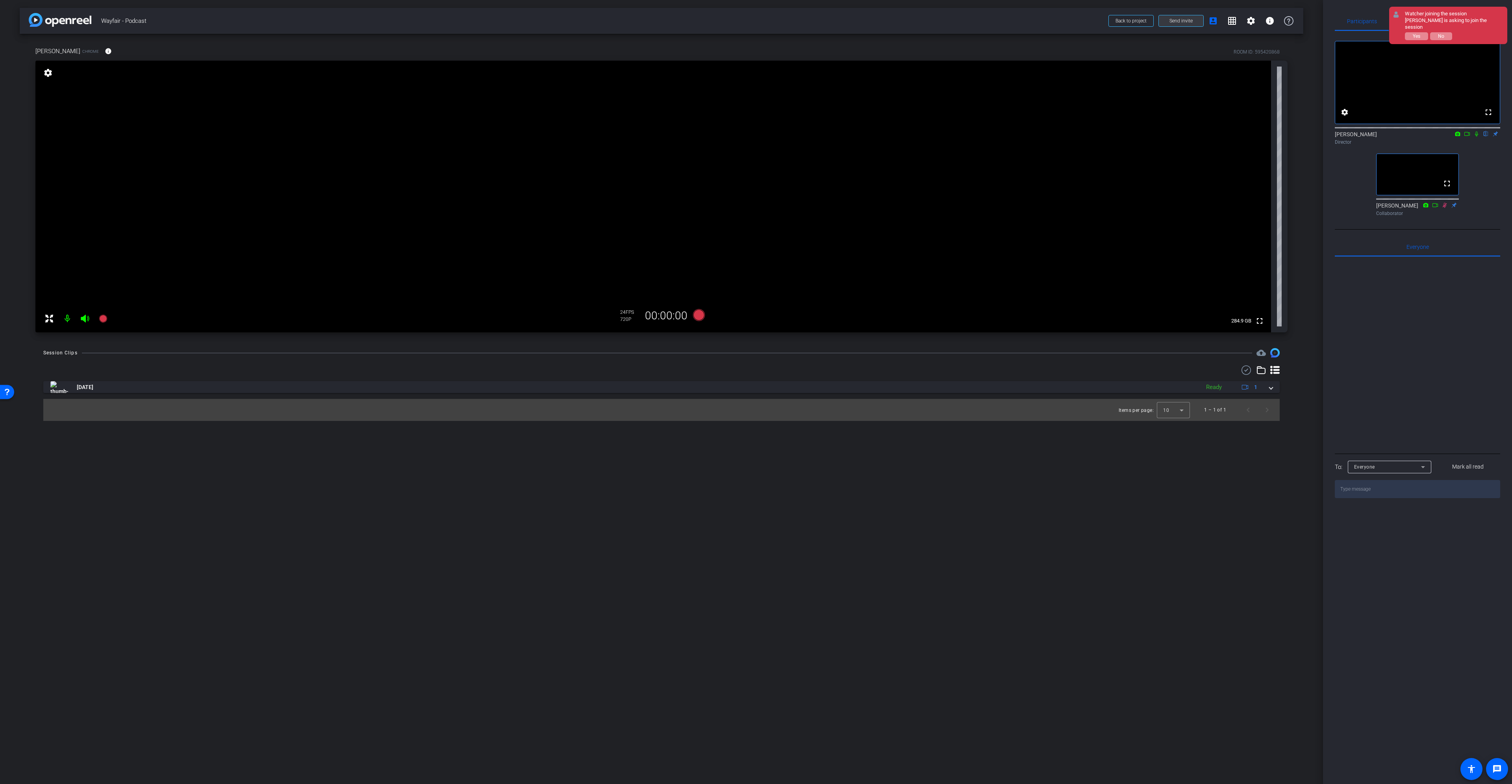
click at [1175, 21] on span "Send invite" at bounding box center [1181, 21] width 23 height 6
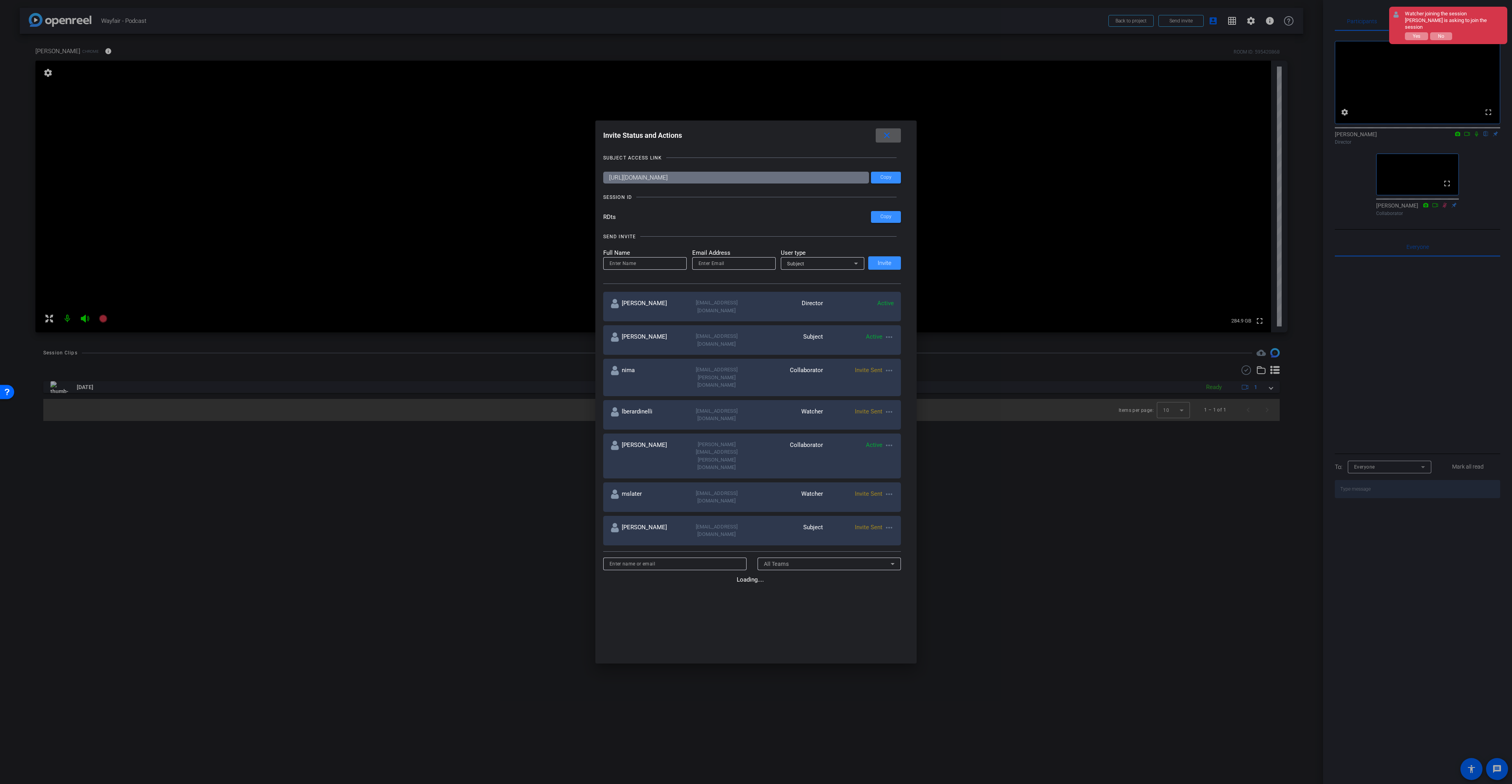
click at [883, 267] on div "Full Name Email Address User type Subject Invite" at bounding box center [752, 259] width 298 height 22
click at [890, 136] on mat-icon "close" at bounding box center [887, 136] width 10 height 10
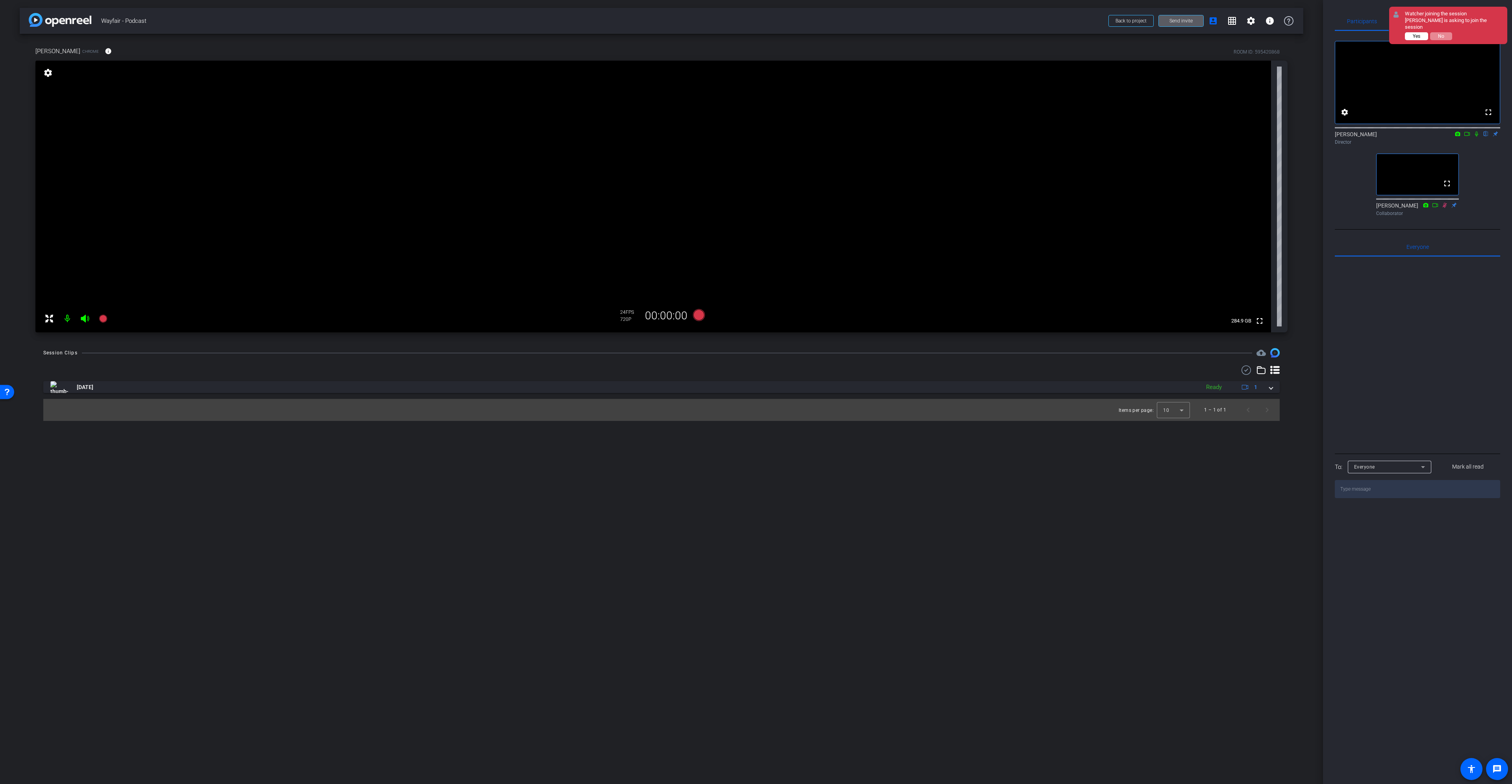
click at [1408, 32] on button "Yes" at bounding box center [1417, 36] width 23 height 8
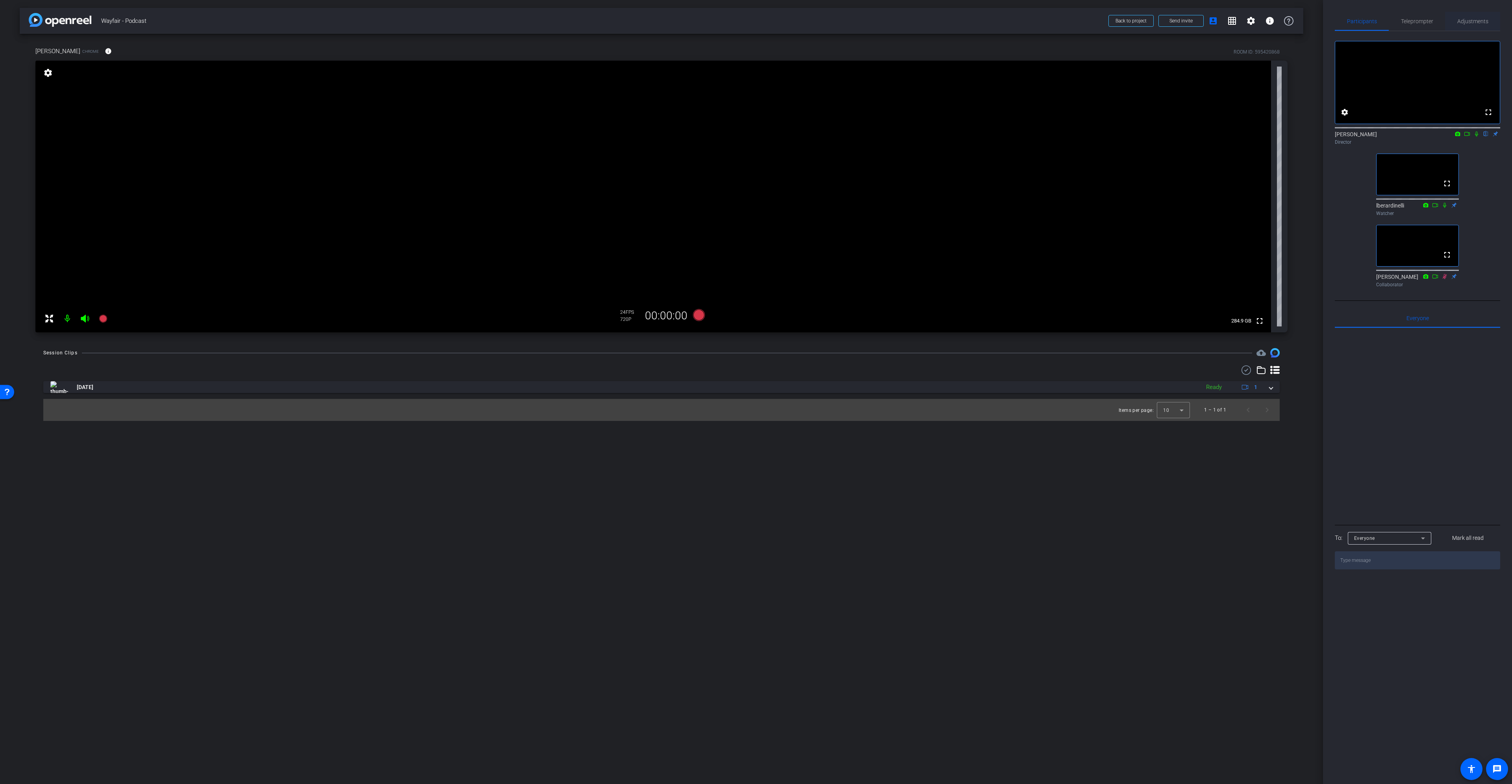
click at [1473, 19] on span "Adjustments" at bounding box center [1473, 21] width 31 height 5
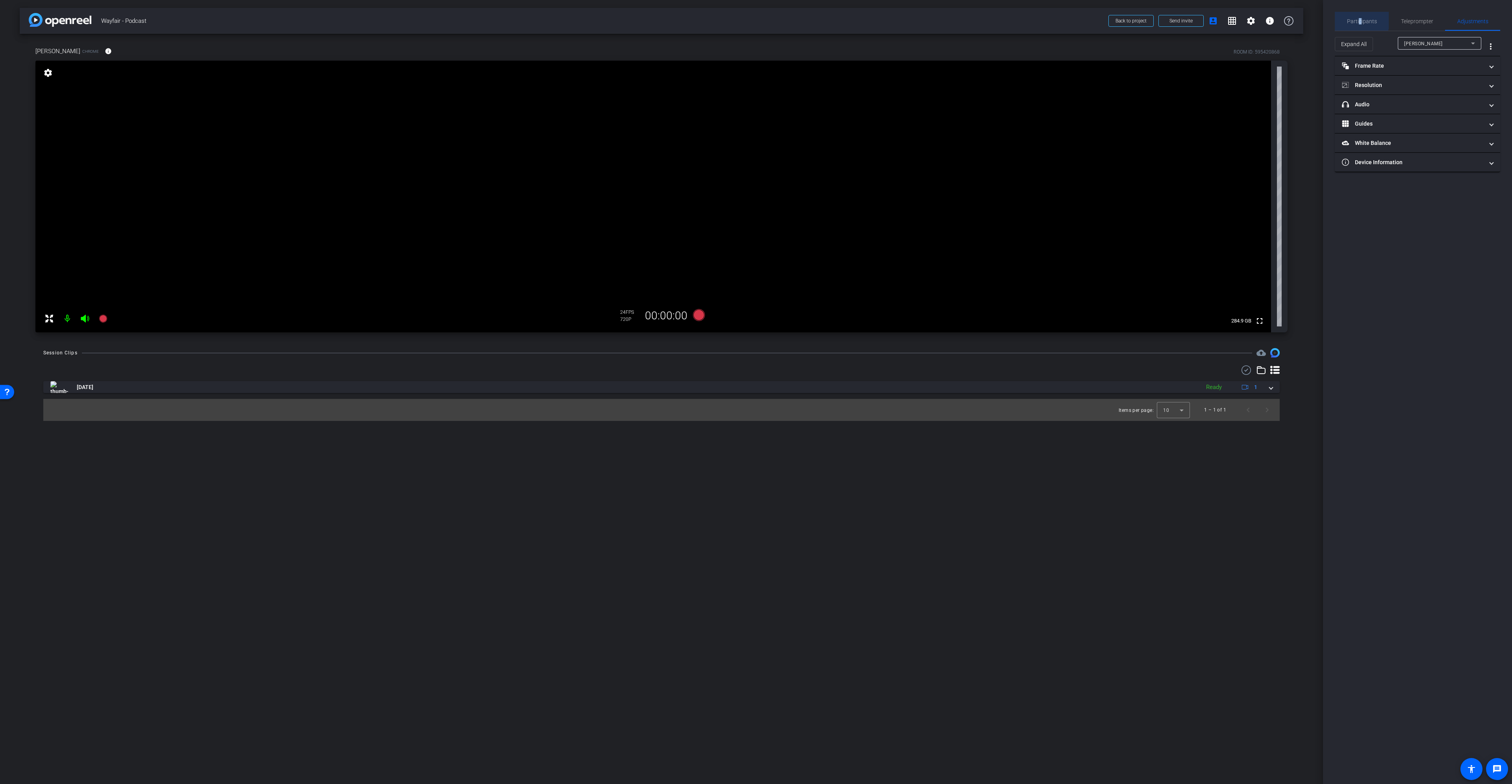
drag, startPoint x: 1358, startPoint y: 19, endPoint x: 1361, endPoint y: 24, distance: 5.8
click at [1360, 19] on span "Participants" at bounding box center [1362, 21] width 30 height 5
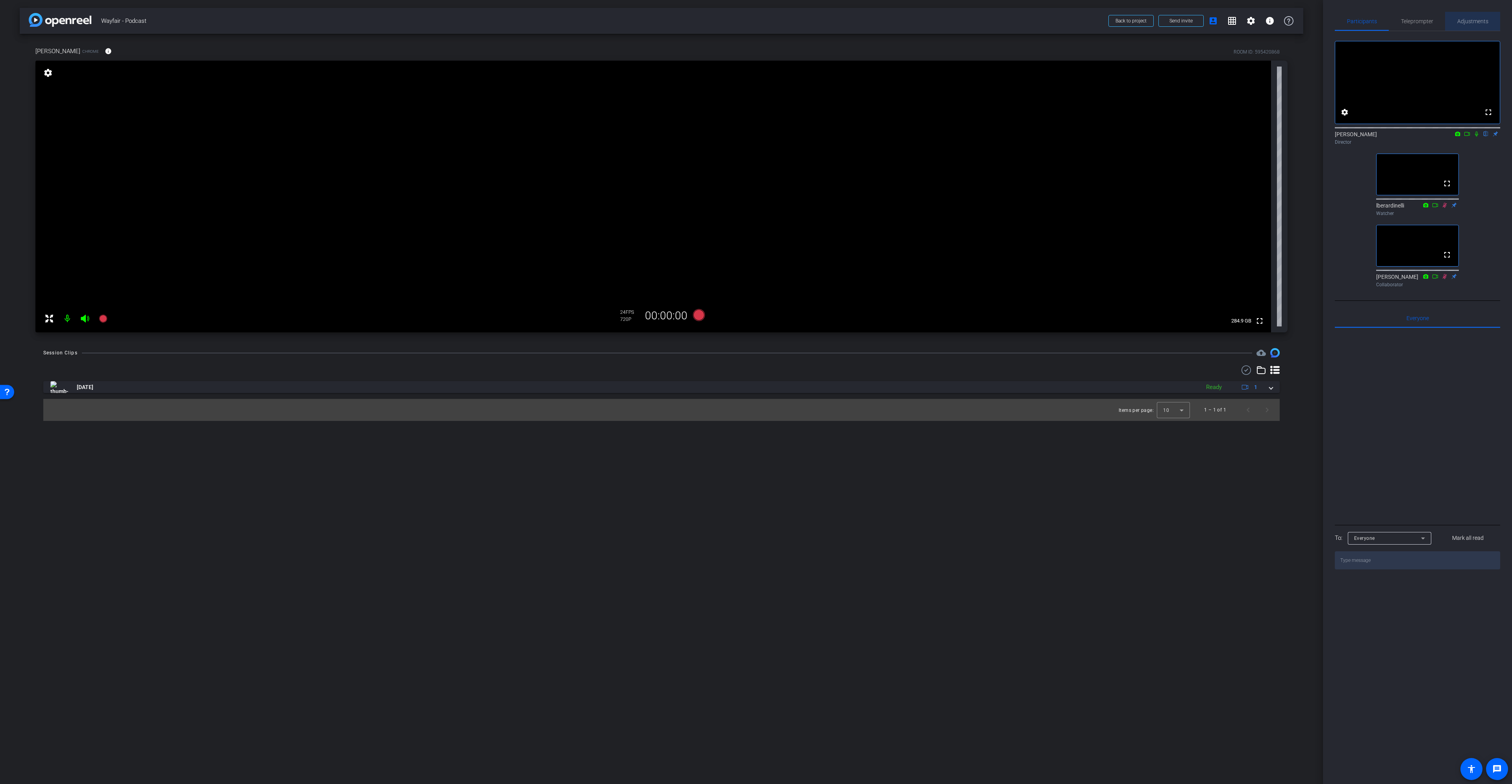
click at [1472, 20] on span "Adjustments" at bounding box center [1473, 21] width 31 height 5
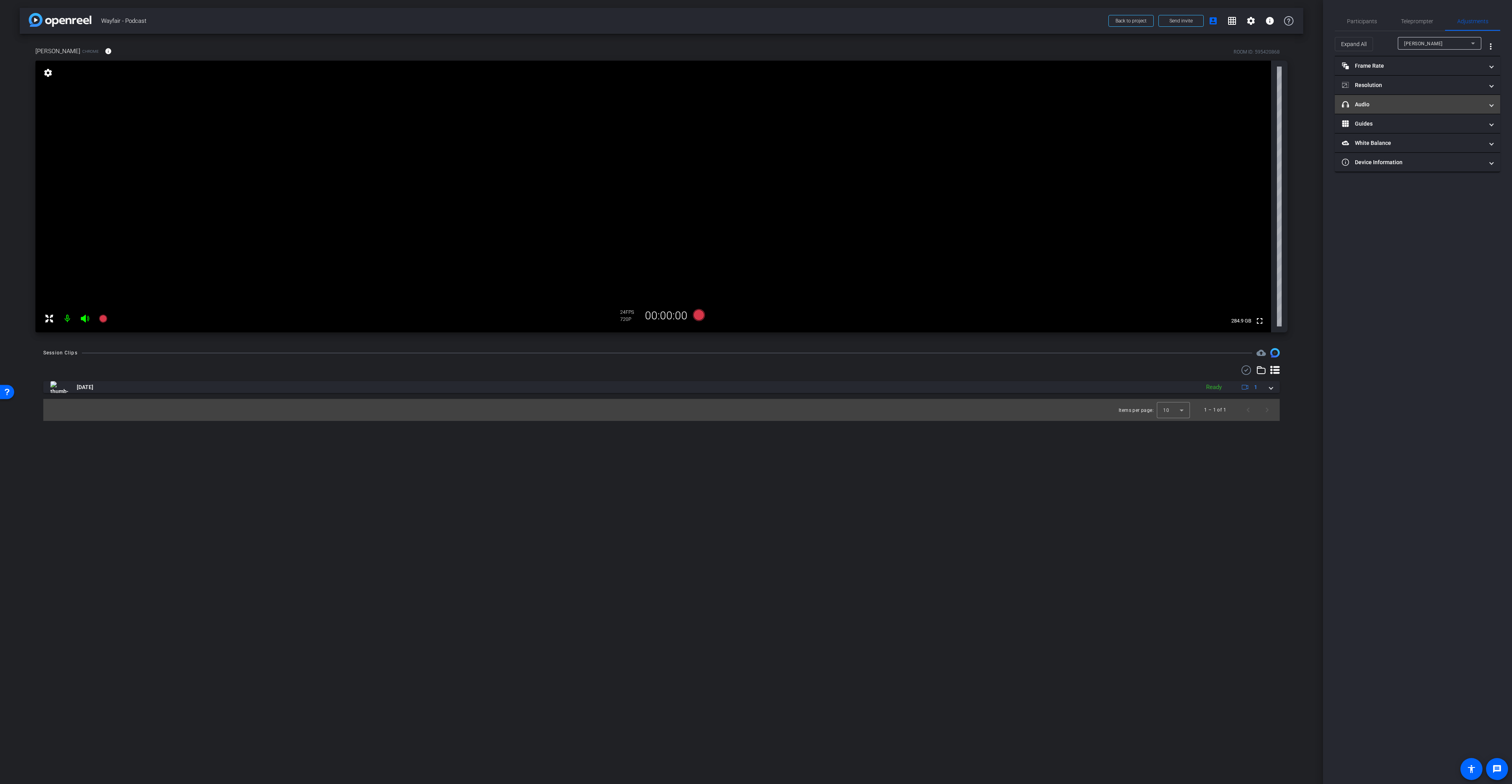
click at [1386, 104] on mat-panel-title "headphone icon Audio" at bounding box center [1412, 104] width 141 height 8
click at [1396, 69] on mat-panel-title "Frame Rate Frame Rate" at bounding box center [1412, 66] width 141 height 8
click at [1445, 89] on div "30" at bounding box center [1449, 89] width 21 height 13
click at [1382, 116] on mat-panel-title "Resolution" at bounding box center [1412, 119] width 141 height 8
click at [1425, 138] on div "1080" at bounding box center [1425, 142] width 29 height 13
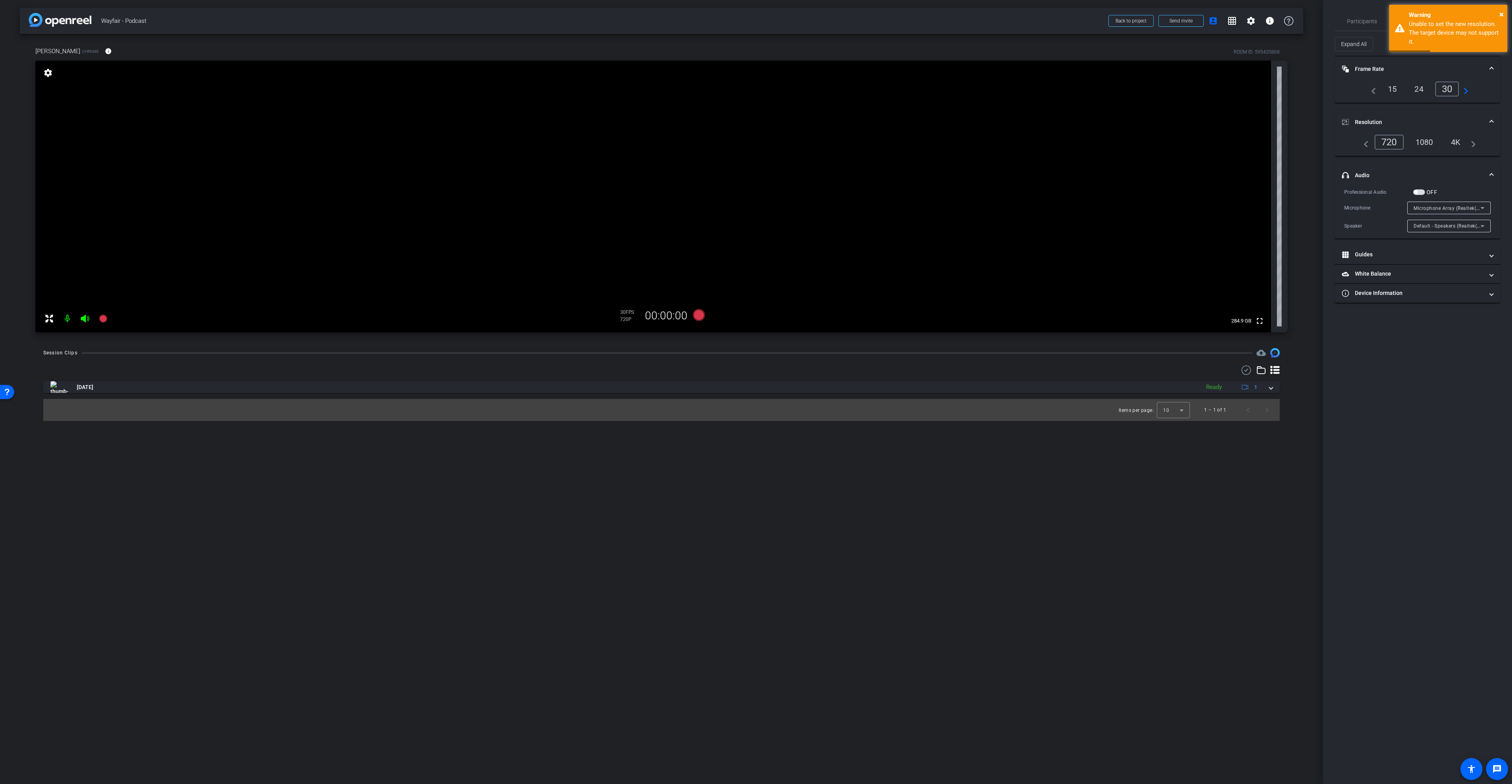
click at [1419, 90] on div "24" at bounding box center [1419, 89] width 21 height 13
click at [1425, 142] on div "1080" at bounding box center [1425, 142] width 29 height 13
click at [1364, 20] on span "Participants" at bounding box center [1362, 21] width 30 height 5
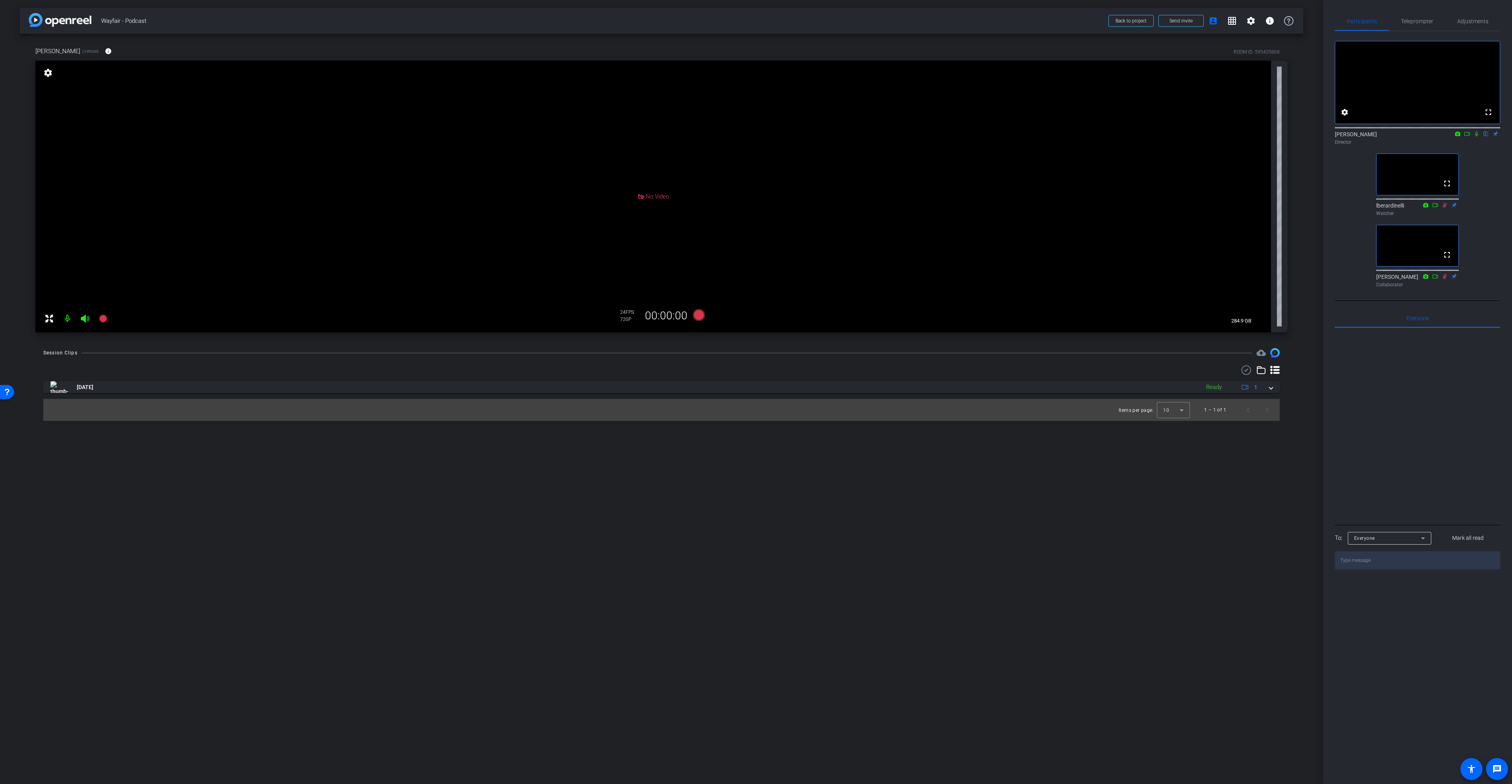
click at [48, 73] on mat-icon "settings" at bounding box center [48, 73] width 11 height 9
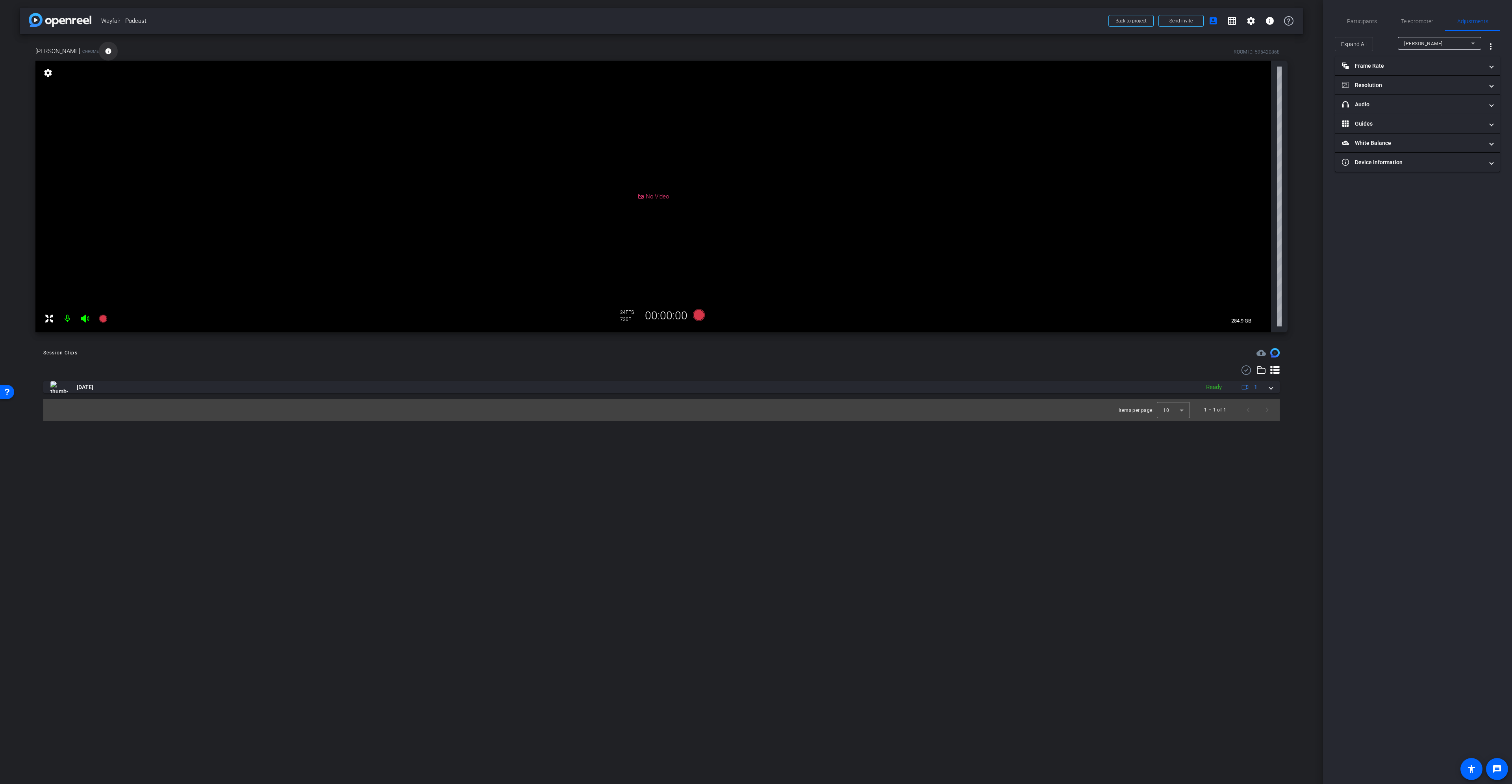
click at [104, 50] on mat-icon "info" at bounding box center [108, 51] width 7 height 7
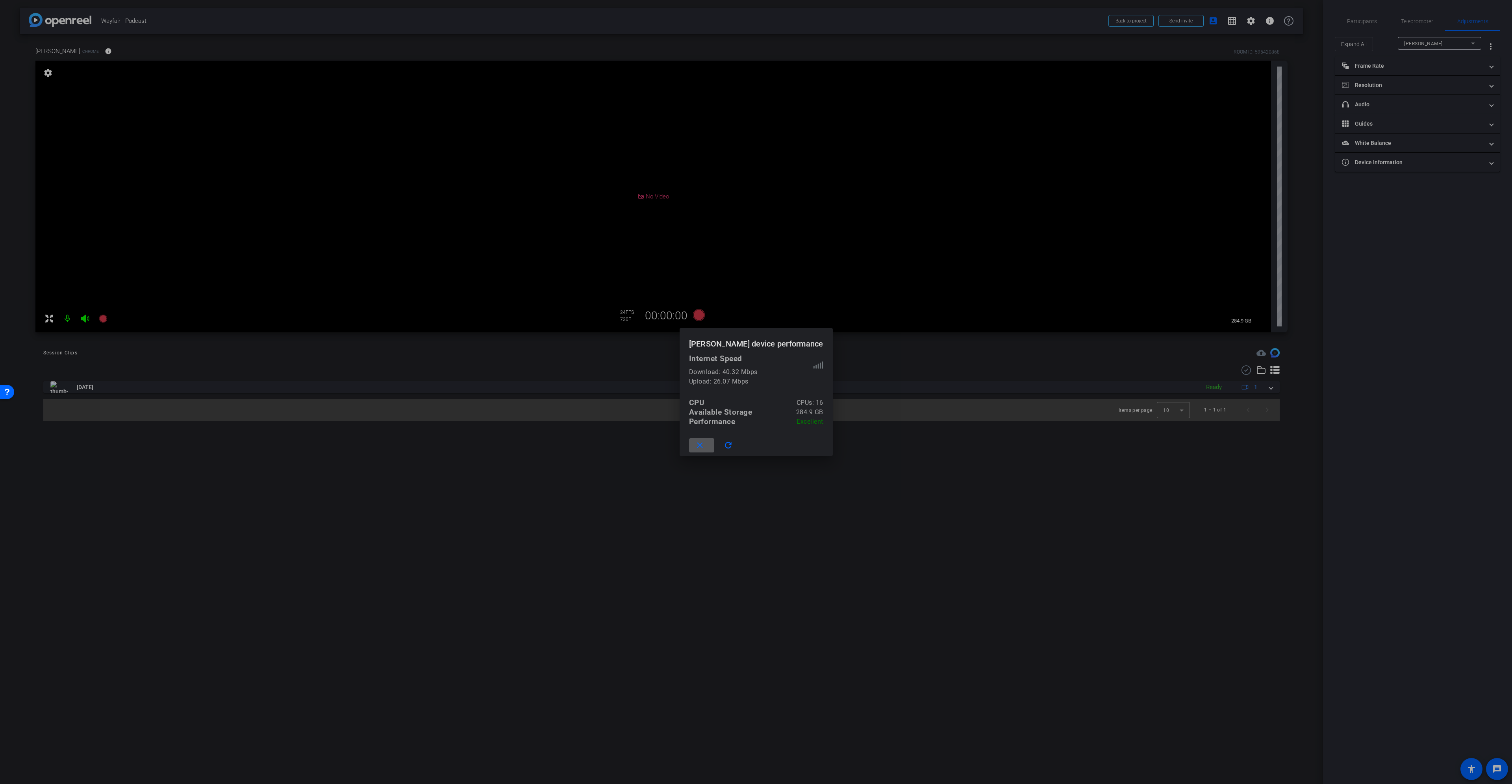
click at [705, 444] on mat-icon "close" at bounding box center [700, 445] width 10 height 10
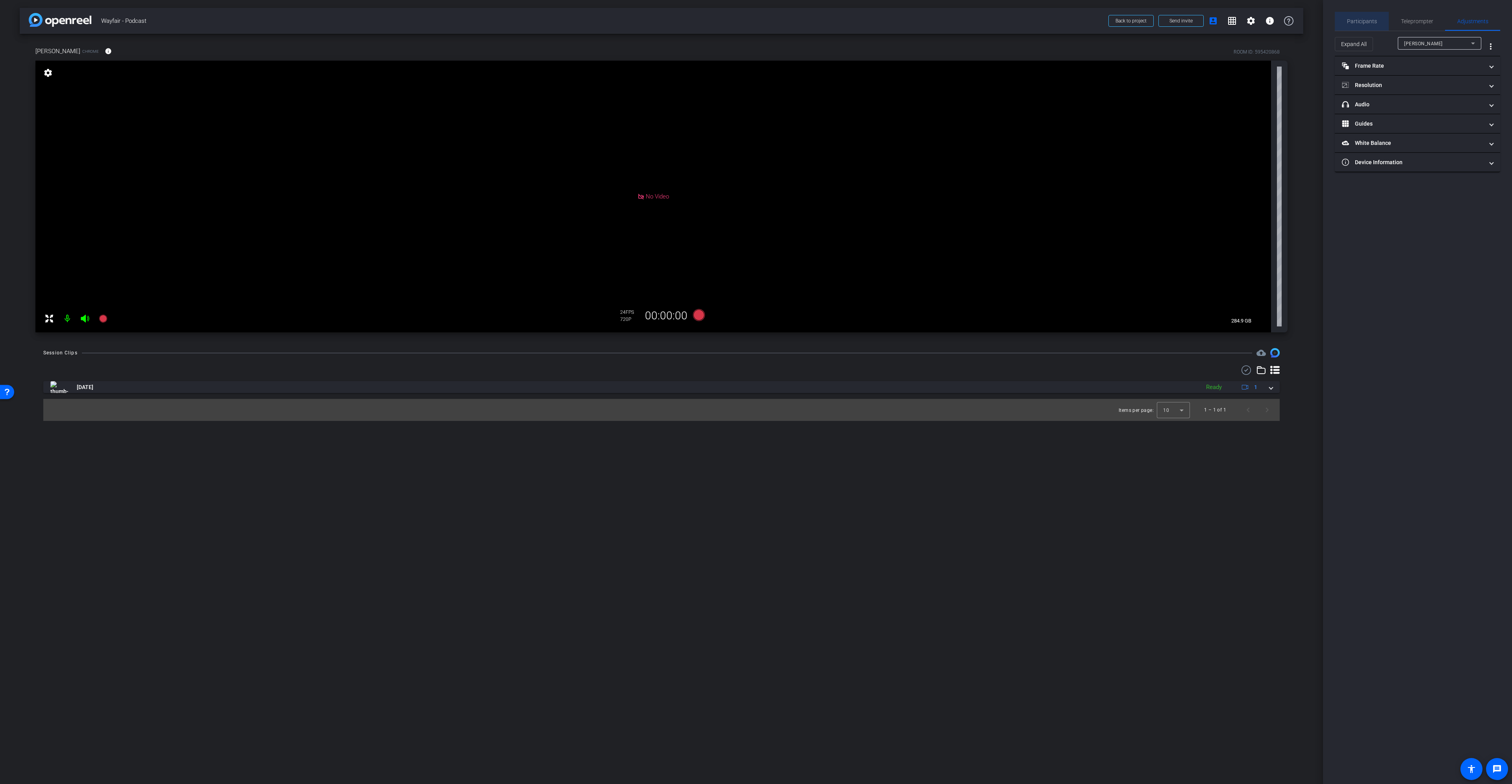
click at [1370, 19] on span "Participants" at bounding box center [1362, 21] width 30 height 5
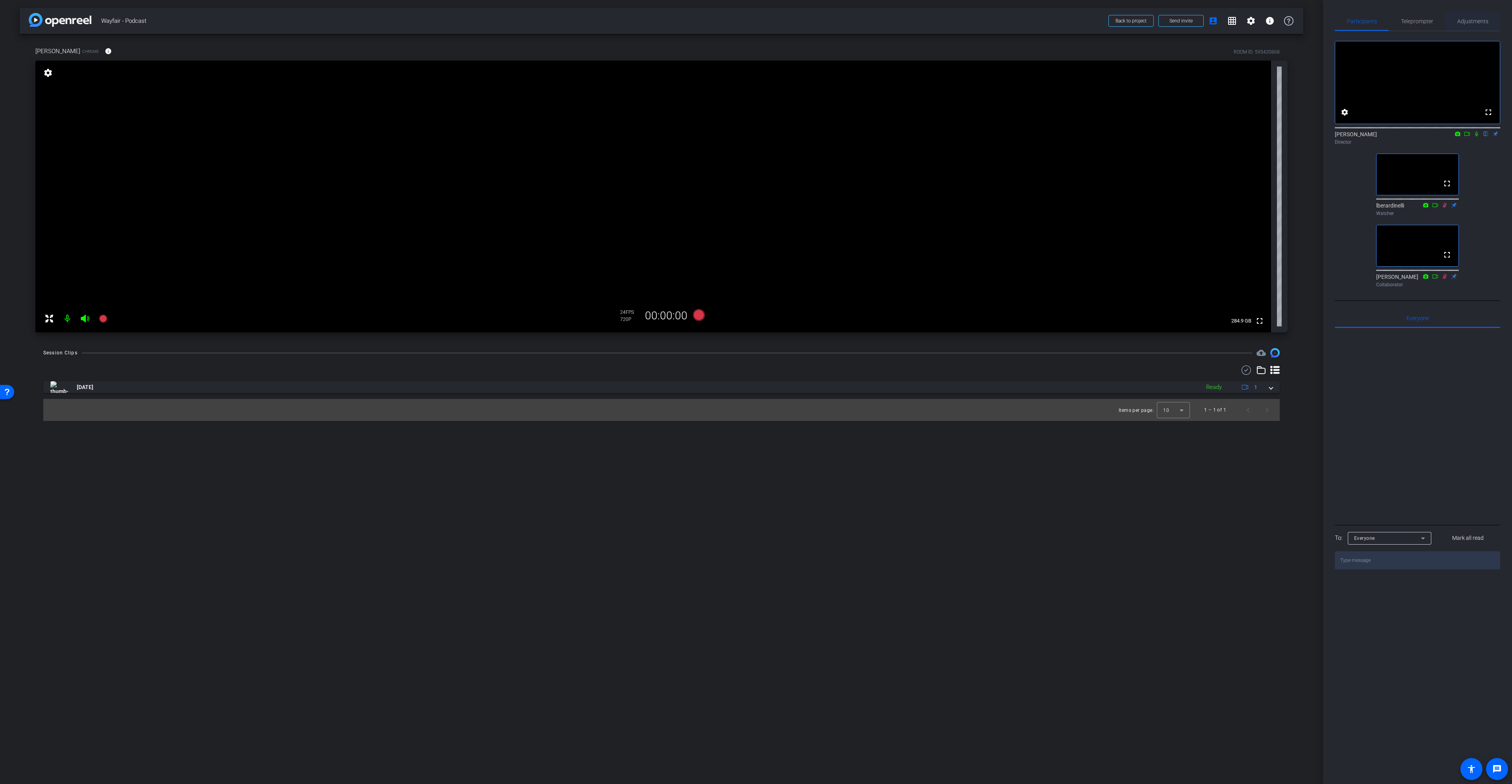
click at [1476, 25] on span "Adjustments" at bounding box center [1473, 21] width 31 height 19
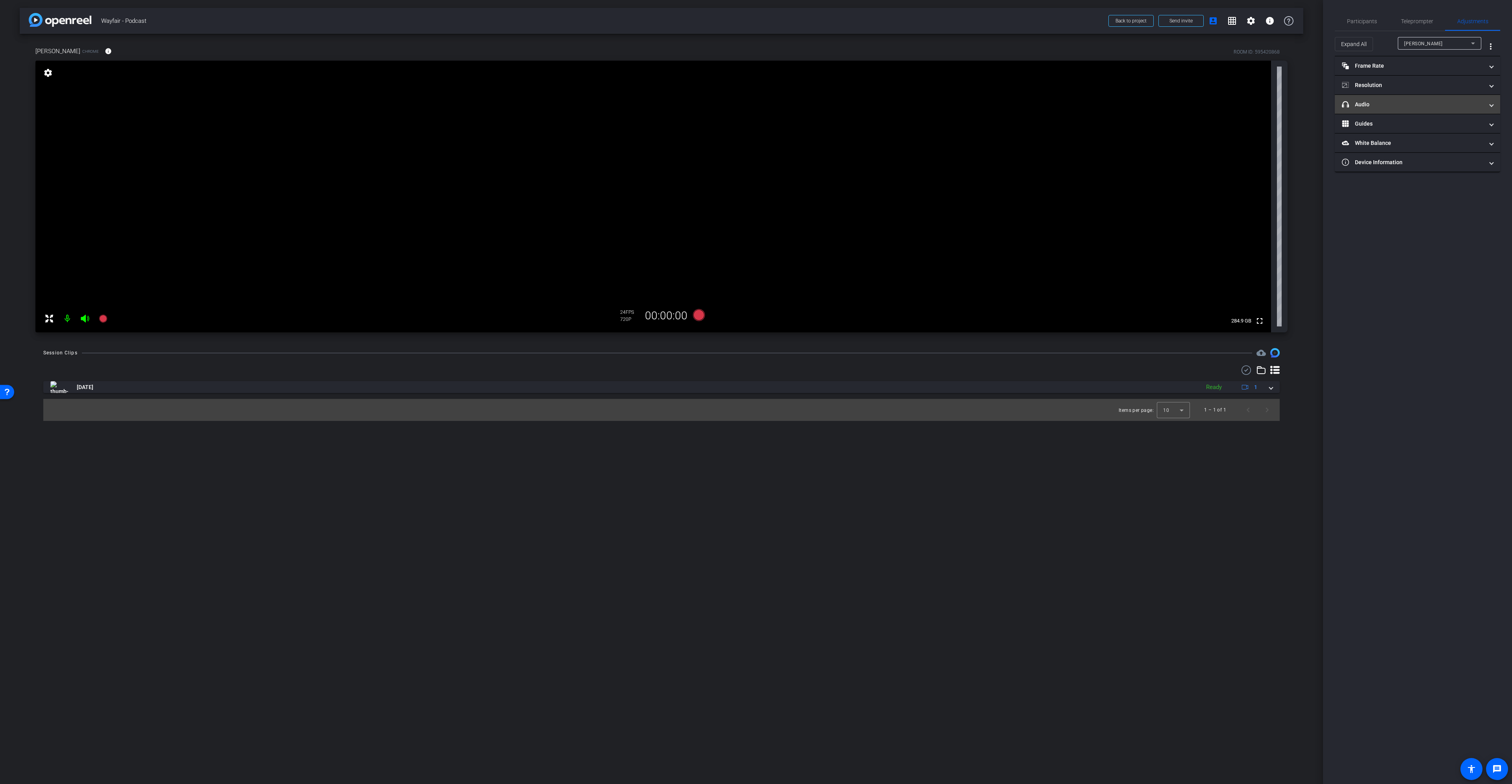
click at [1406, 108] on mat-panel-title "headphone icon Audio" at bounding box center [1412, 104] width 141 height 8
click at [102, 321] on icon at bounding box center [102, 318] width 8 height 8
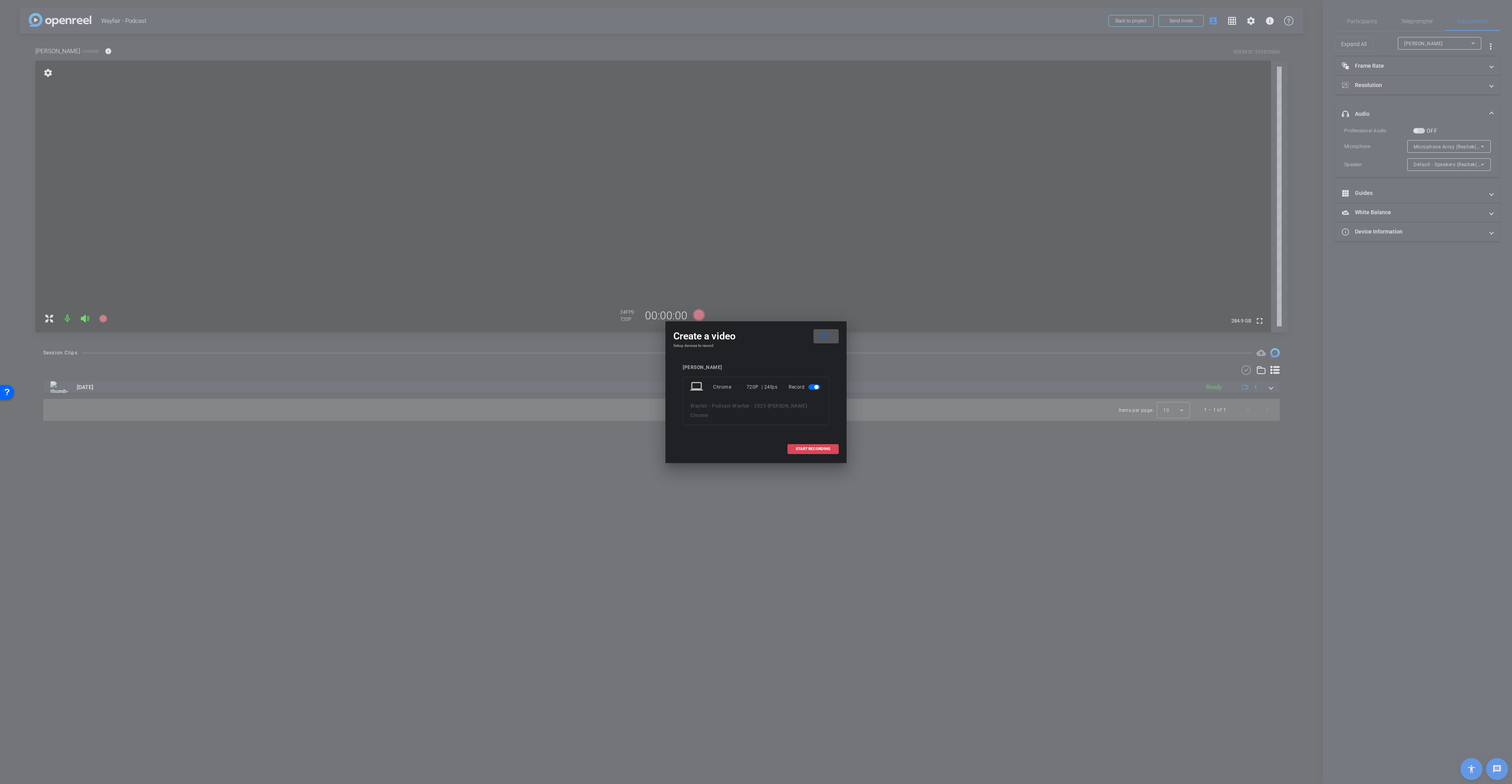
click at [808, 447] on span "START RECORDING" at bounding box center [813, 448] width 35 height 4
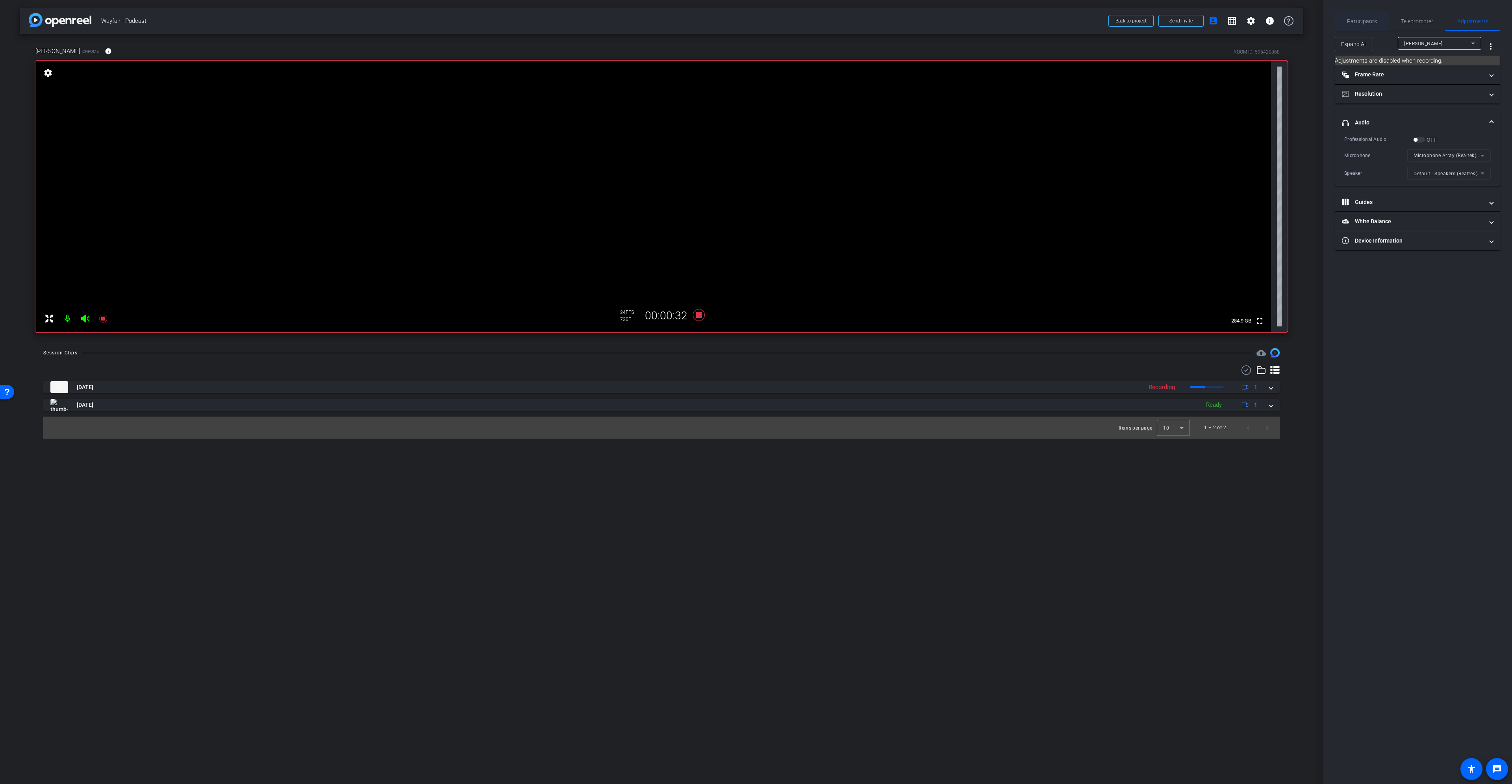
click at [1364, 19] on span "Participants" at bounding box center [1362, 21] width 30 height 5
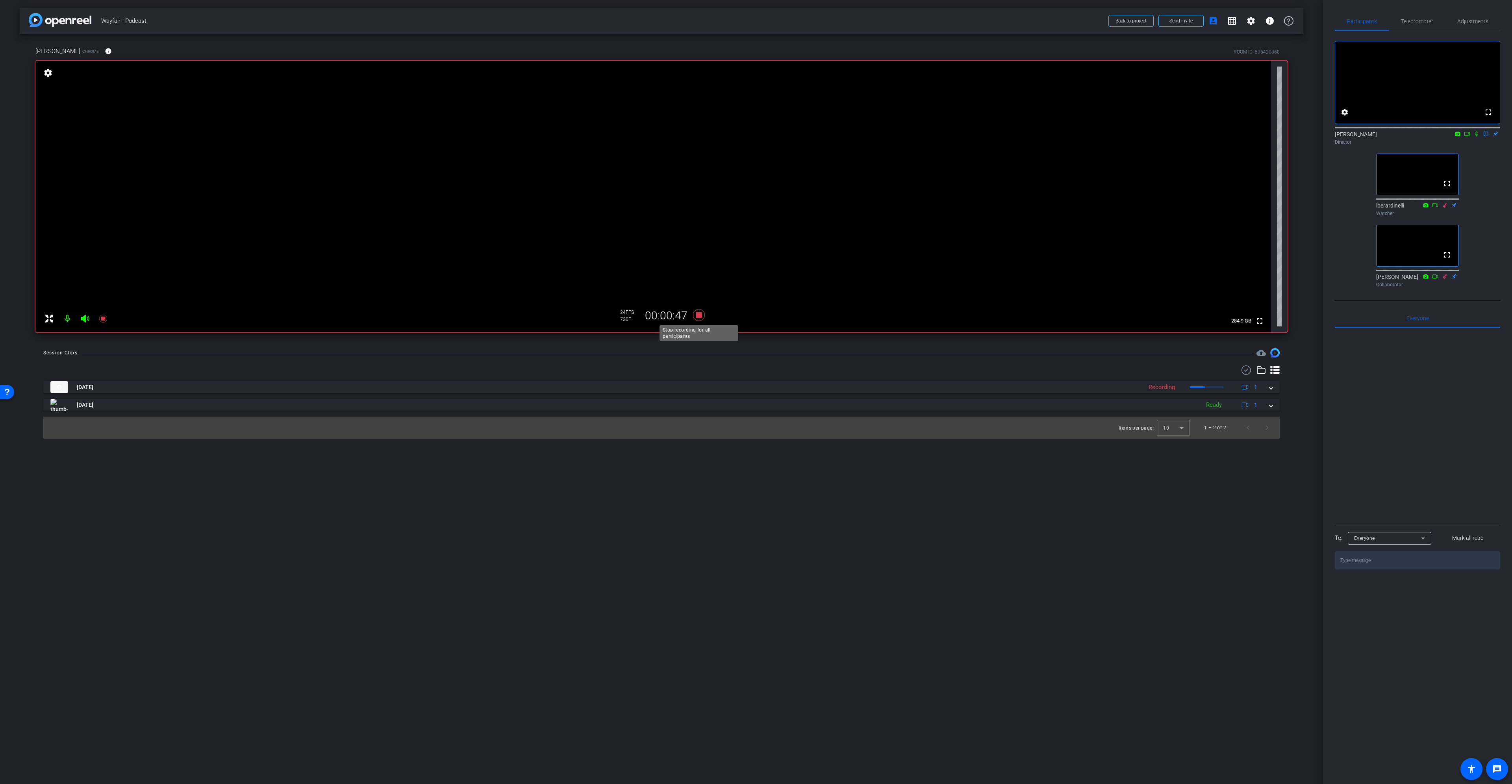
click at [703, 317] on icon at bounding box center [699, 315] width 19 height 14
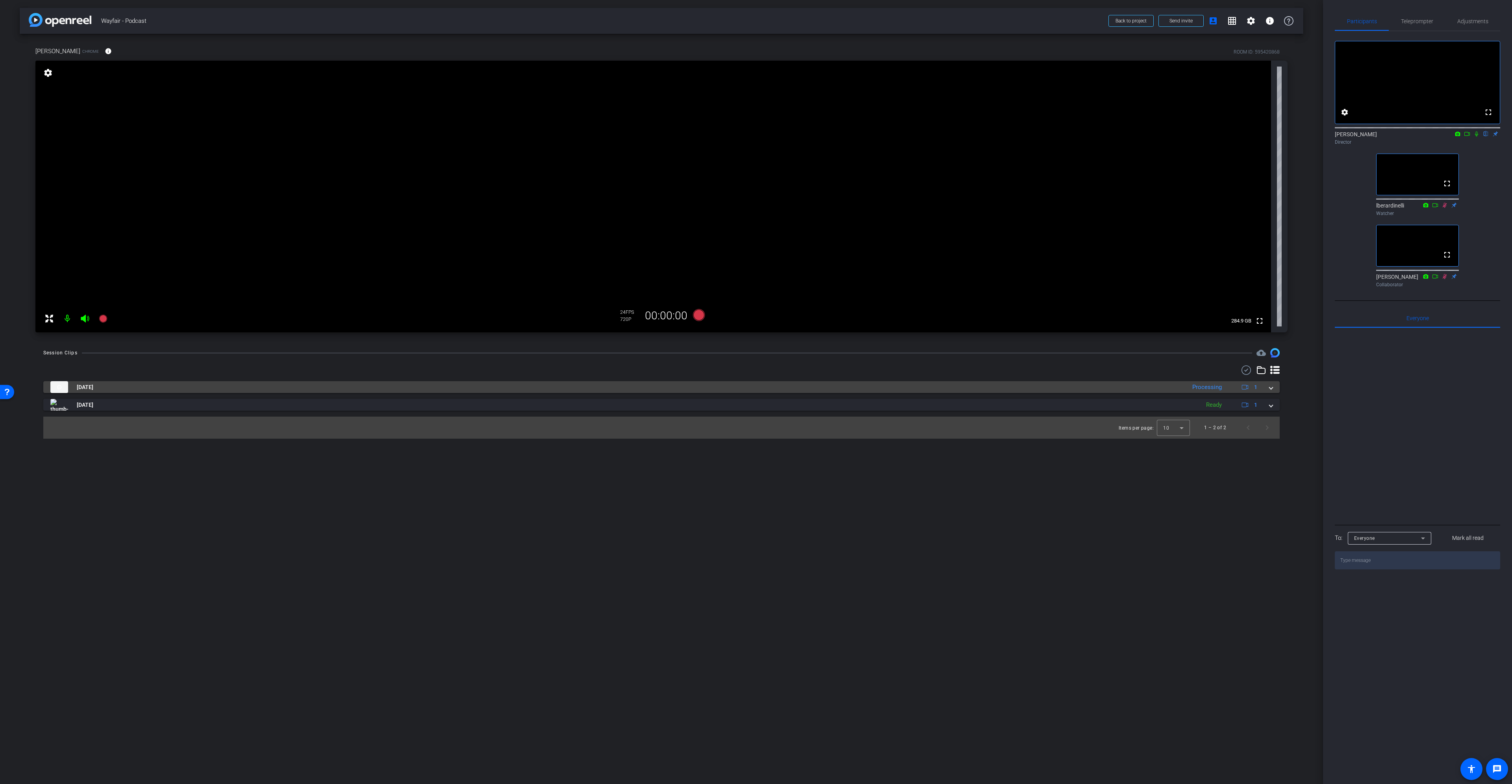
click at [1273, 389] on mat-expansion-panel-header "Aug 28, 2025 Processing 1" at bounding box center [662, 387] width 1236 height 12
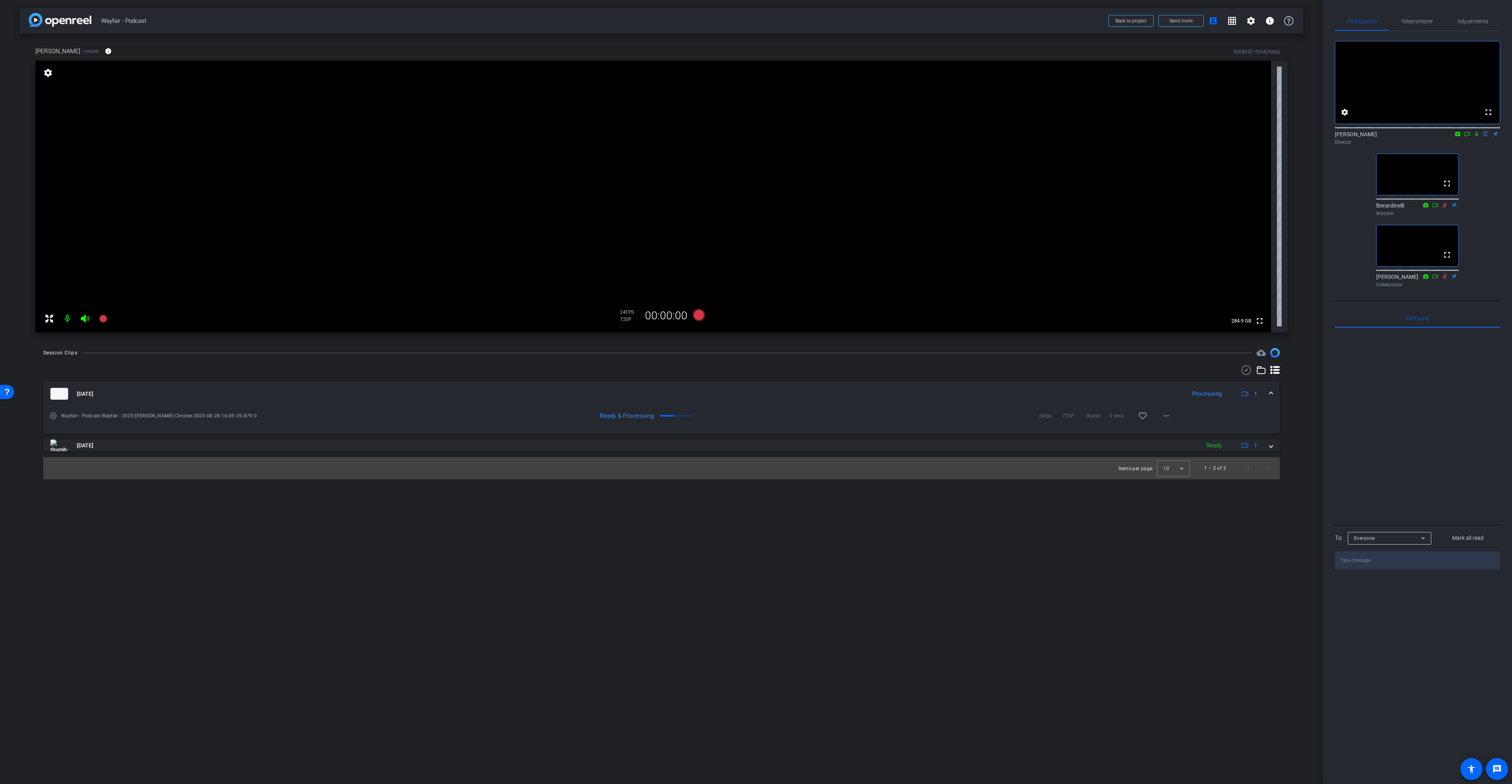
click at [1475, 137] on icon at bounding box center [1476, 133] width 6 height 5
click at [1467, 137] on icon at bounding box center [1467, 133] width 6 height 5
click at [1171, 413] on mat-icon "more_horiz" at bounding box center [1166, 415] width 9 height 9
click at [1190, 431] on span "Download Original" at bounding box center [1187, 432] width 47 height 9
click at [1486, 137] on icon at bounding box center [1486, 134] width 4 height 5
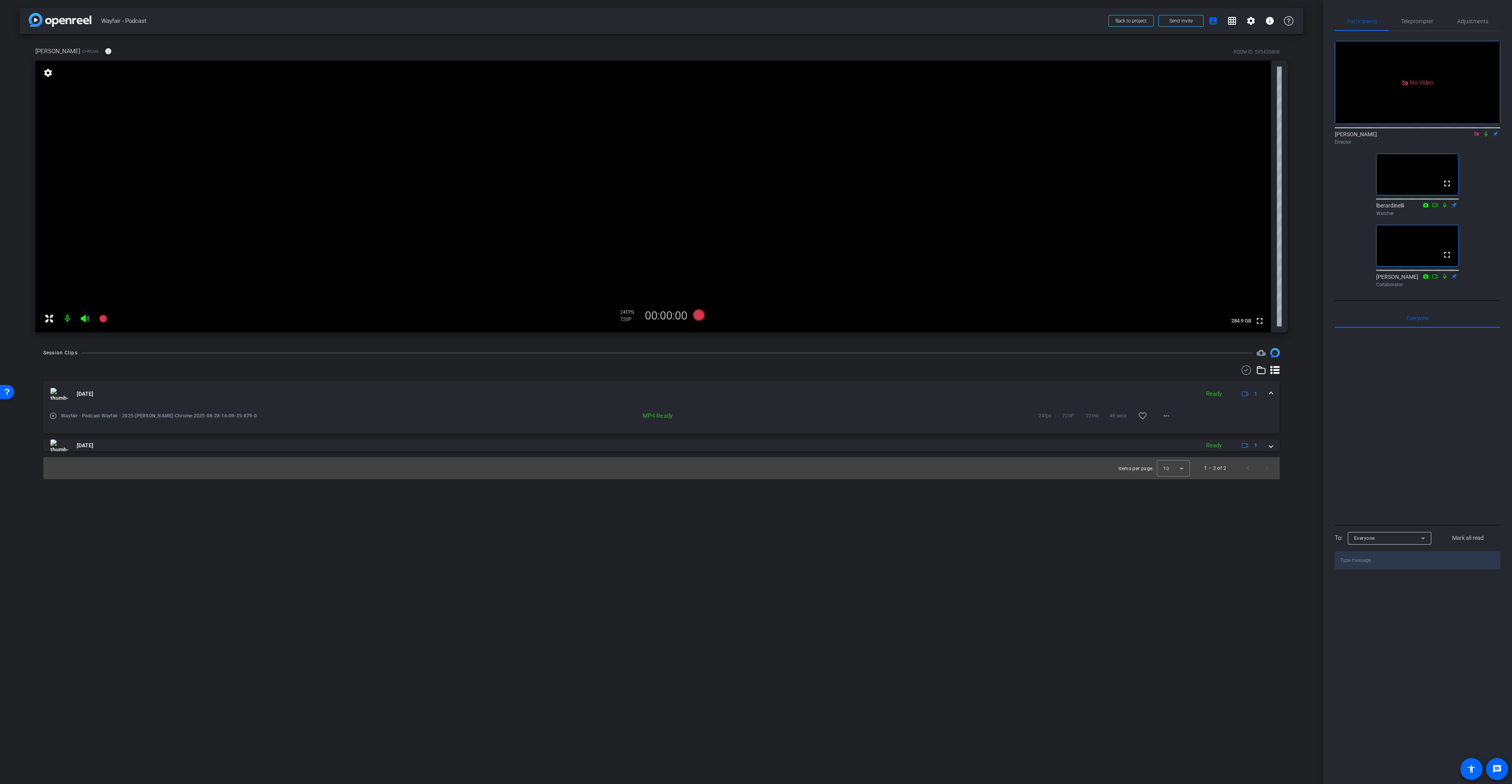
click at [1478, 136] on icon at bounding box center [1476, 133] width 4 height 4
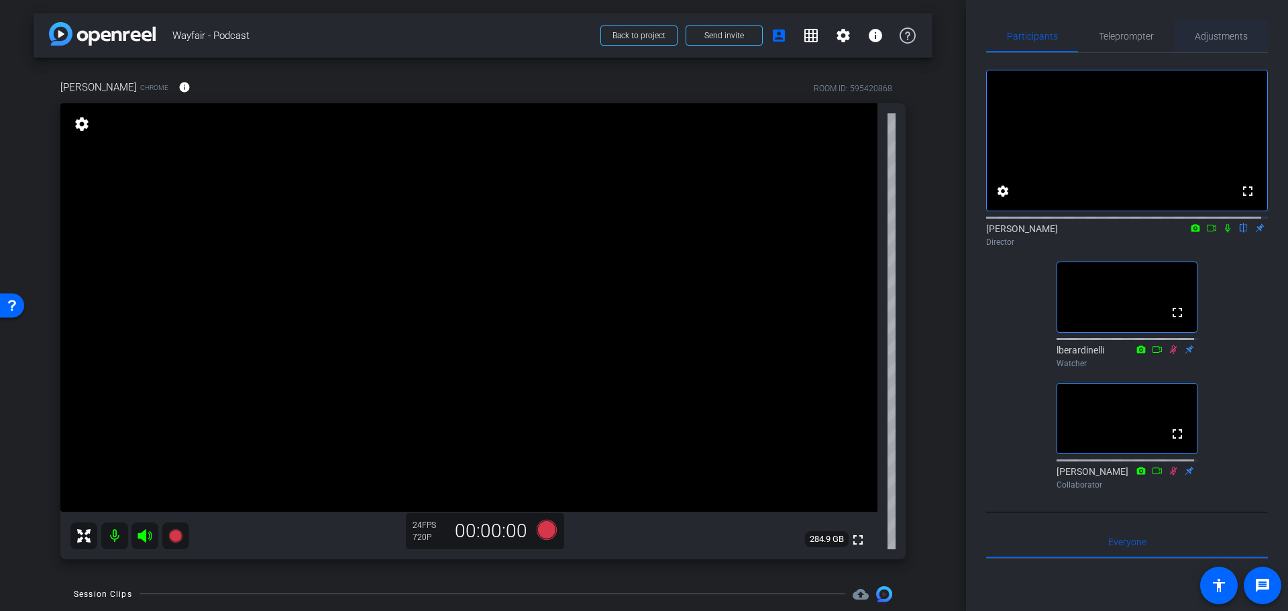
click at [1219, 38] on span "Adjustments" at bounding box center [1221, 36] width 53 height 9
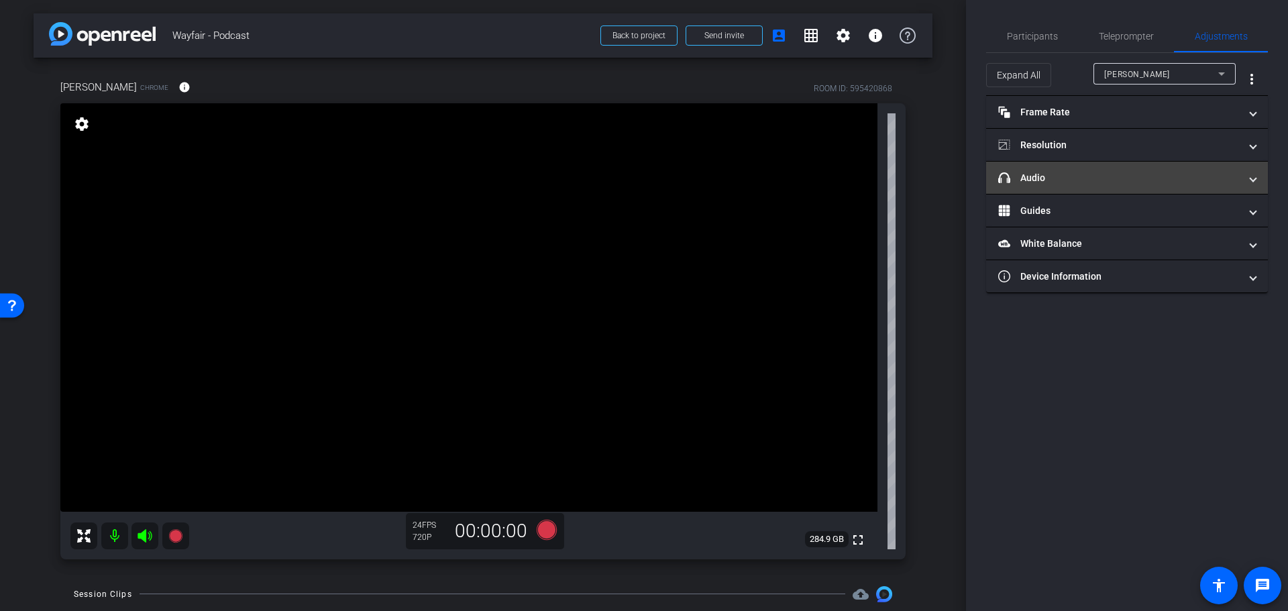
click at [1114, 184] on mat-panel-title "headphone icon Audio" at bounding box center [1118, 178] width 241 height 14
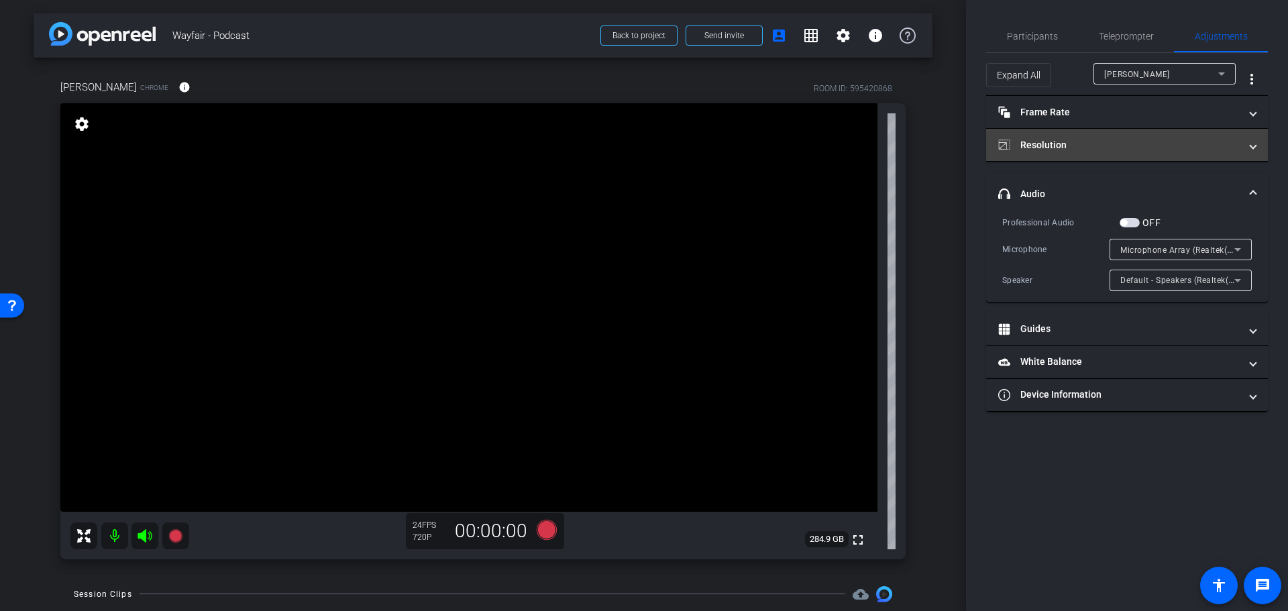
click at [1130, 138] on mat-panel-title "Resolution" at bounding box center [1118, 145] width 241 height 14
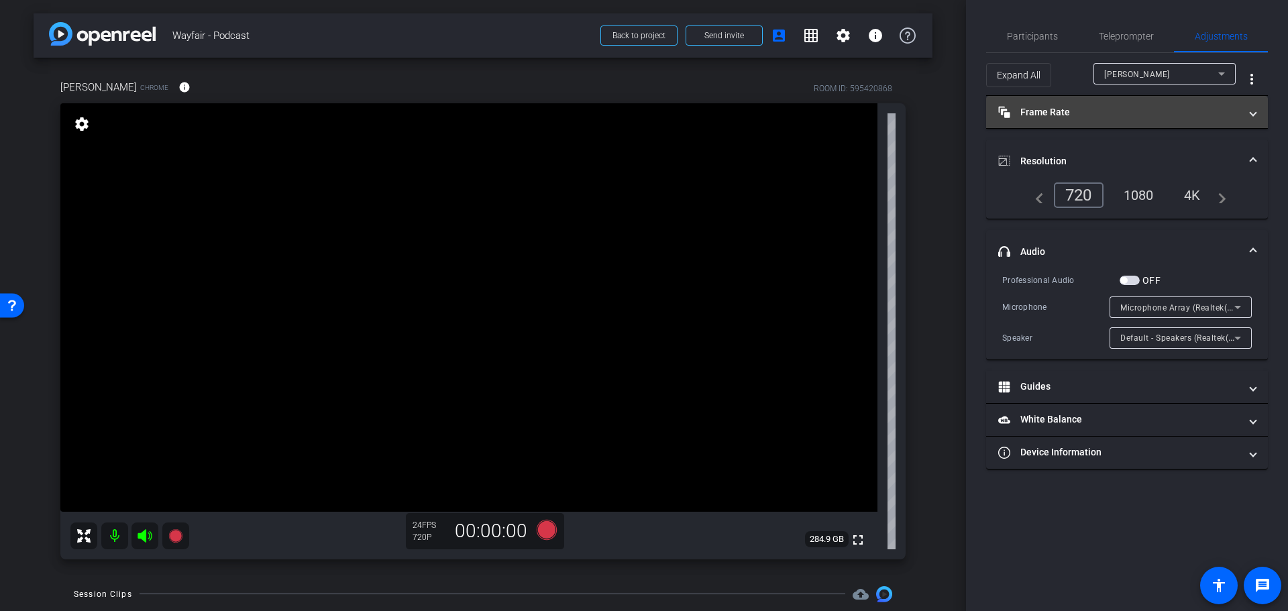
click at [1116, 117] on mat-panel-title "Frame Rate Frame Rate" at bounding box center [1118, 112] width 241 height 14
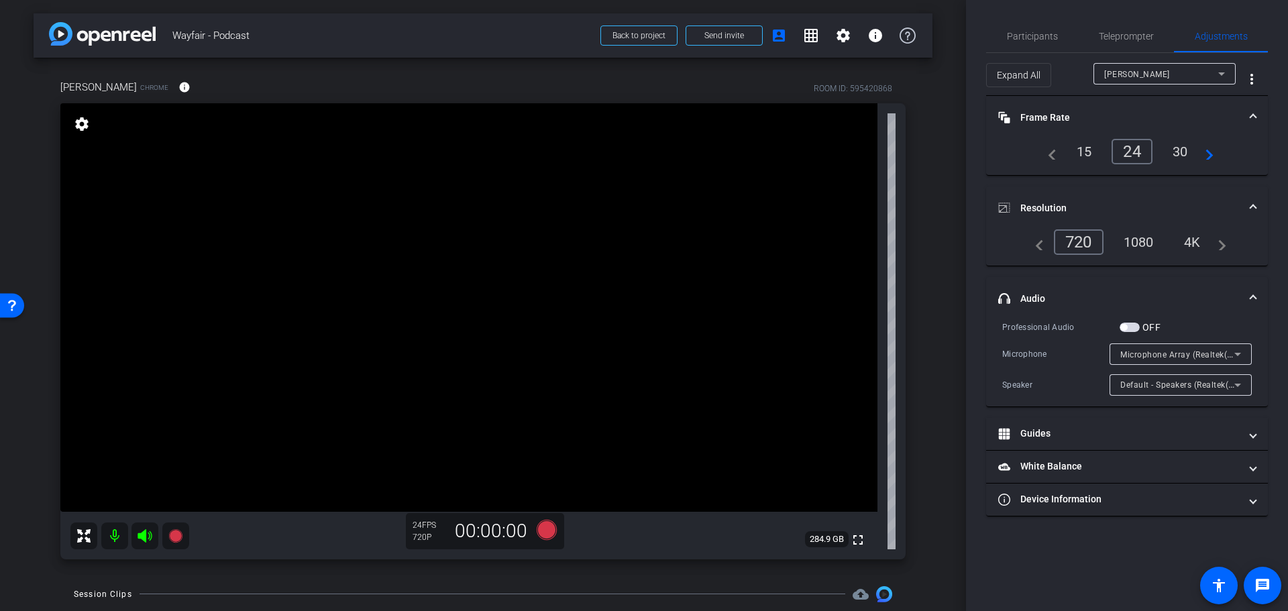
click at [1116, 117] on mat-panel-title "Frame Rate Frame Rate" at bounding box center [1118, 118] width 241 height 14
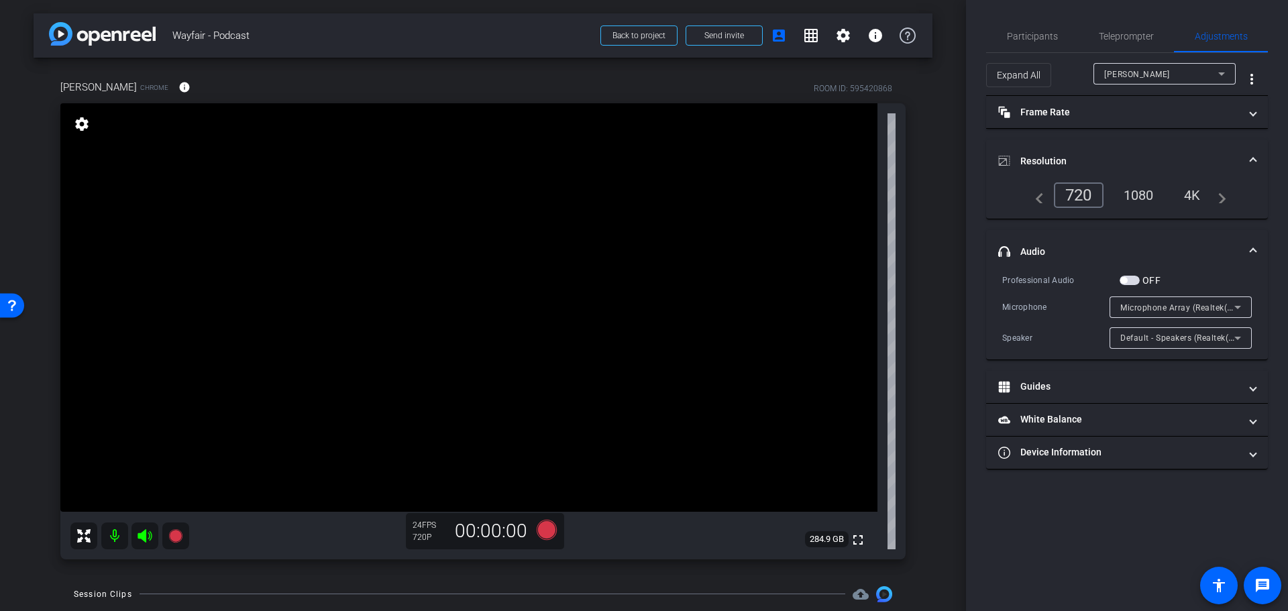
click at [1261, 160] on mat-expansion-panel-header "Resolution" at bounding box center [1127, 161] width 282 height 43
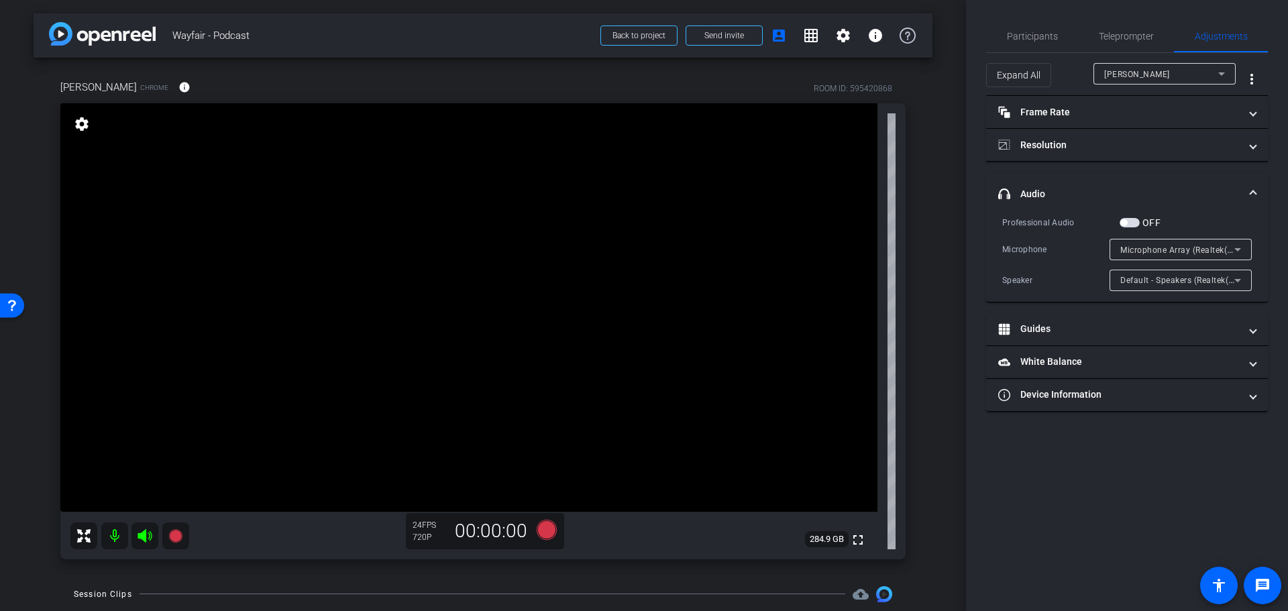
click at [1252, 193] on span at bounding box center [1252, 194] width 5 height 14
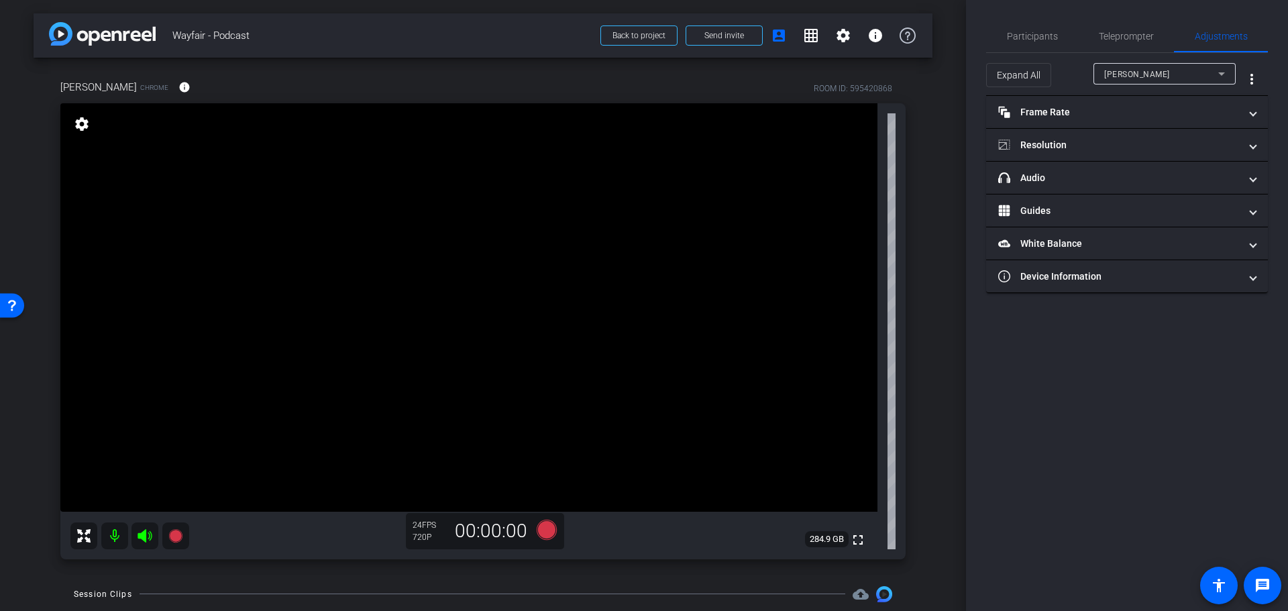
click at [76, 134] on div "settings" at bounding box center [81, 124] width 23 height 23
click at [87, 124] on mat-icon "settings" at bounding box center [81, 124] width 19 height 16
click at [88, 125] on mat-icon "settings" at bounding box center [81, 124] width 19 height 16
click at [84, 121] on mat-icon "settings" at bounding box center [81, 124] width 19 height 16
click at [168, 94] on span at bounding box center [184, 87] width 32 height 32
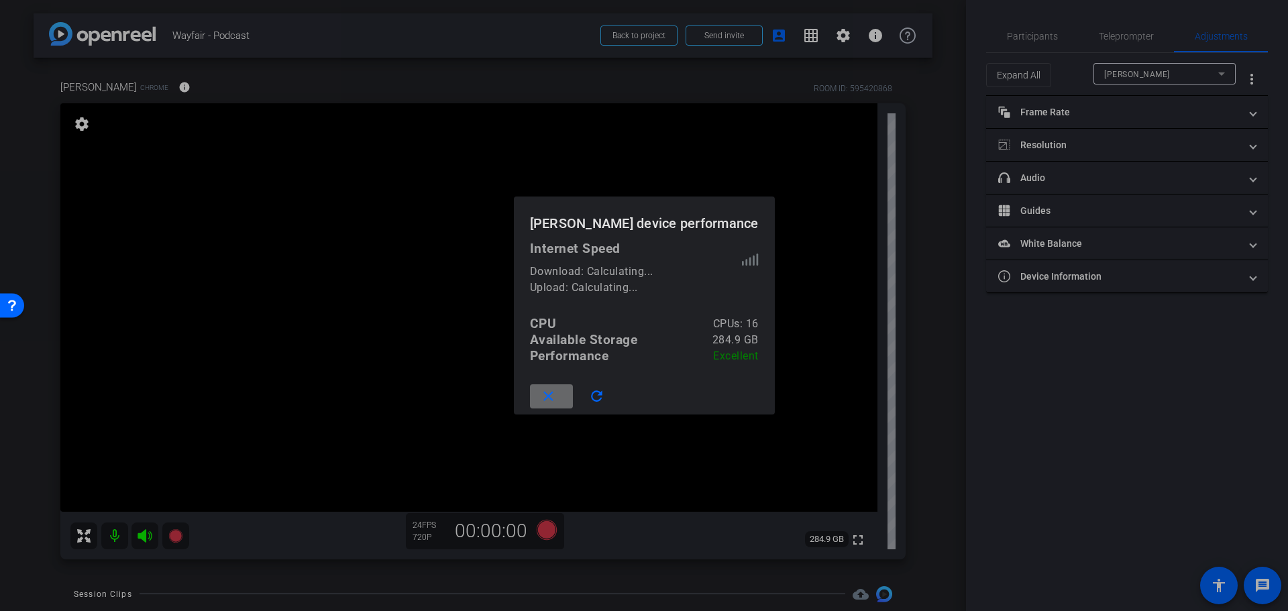
click at [568, 394] on span at bounding box center [551, 396] width 43 height 32
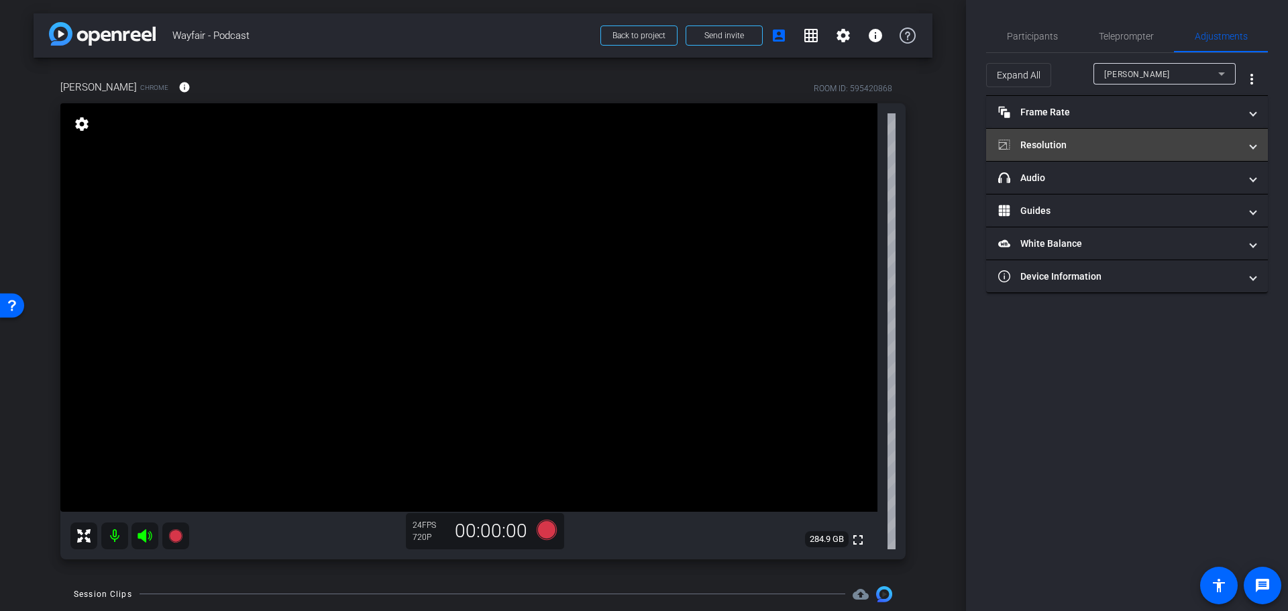
click at [1135, 153] on mat-expansion-panel-header "Resolution" at bounding box center [1127, 145] width 282 height 32
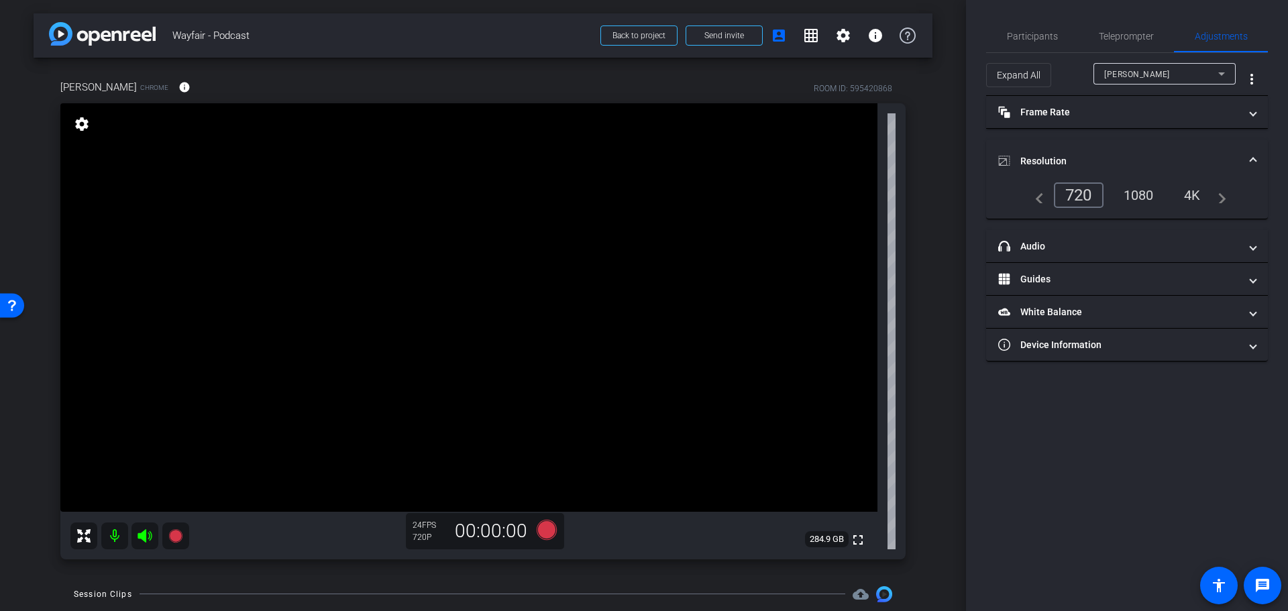
click at [1141, 188] on div "1080" at bounding box center [1139, 195] width 50 height 23
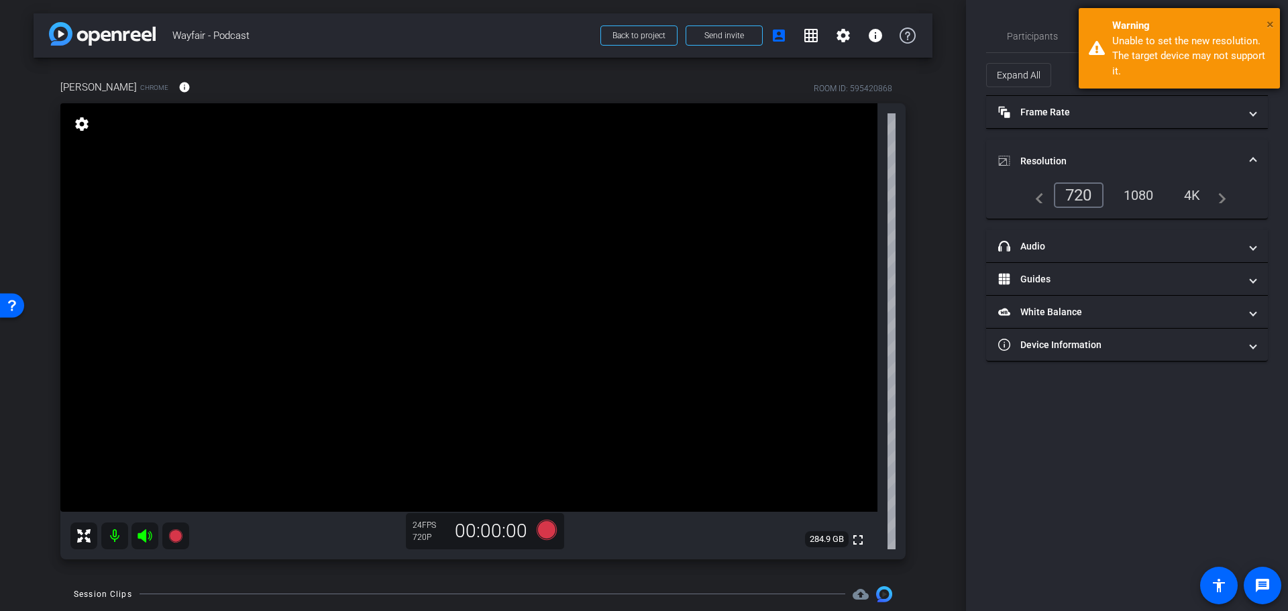
click at [1267, 26] on span "×" at bounding box center [1270, 24] width 7 height 16
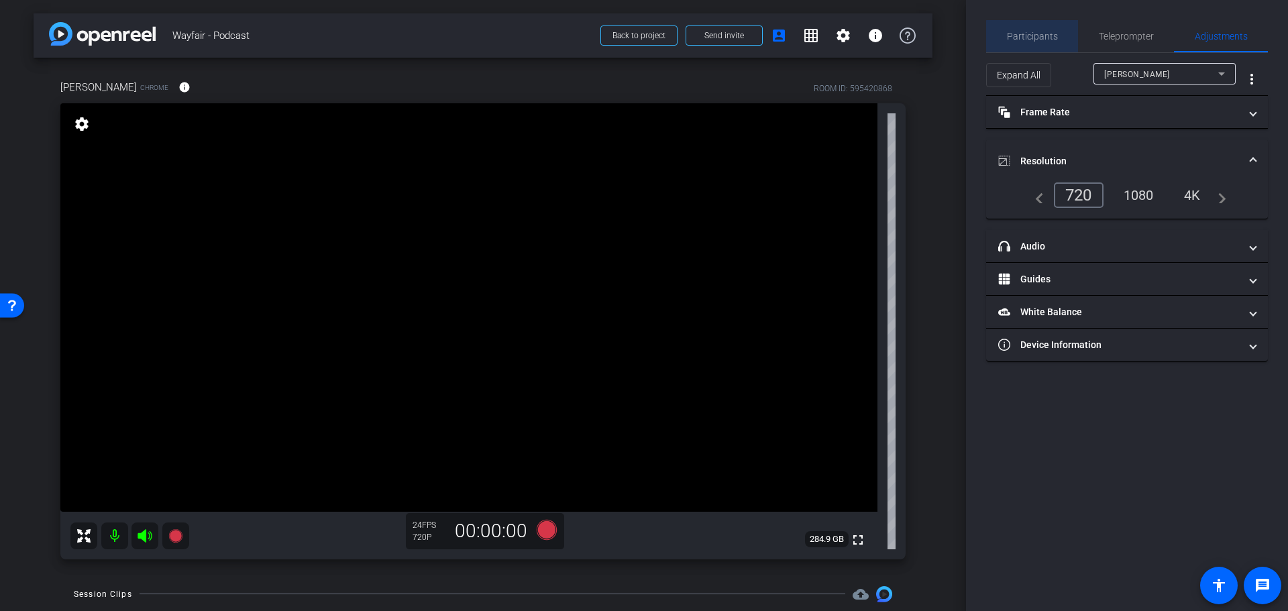
click at [1042, 38] on span "Participants" at bounding box center [1032, 36] width 51 height 9
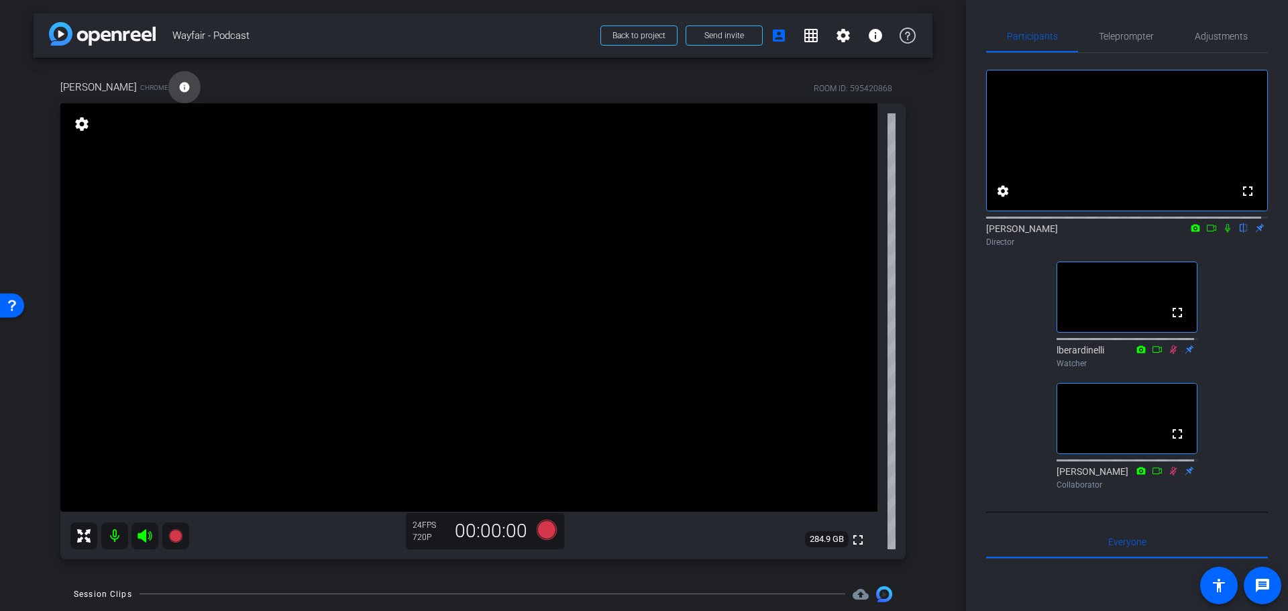
click at [178, 87] on mat-icon "info" at bounding box center [184, 87] width 12 height 12
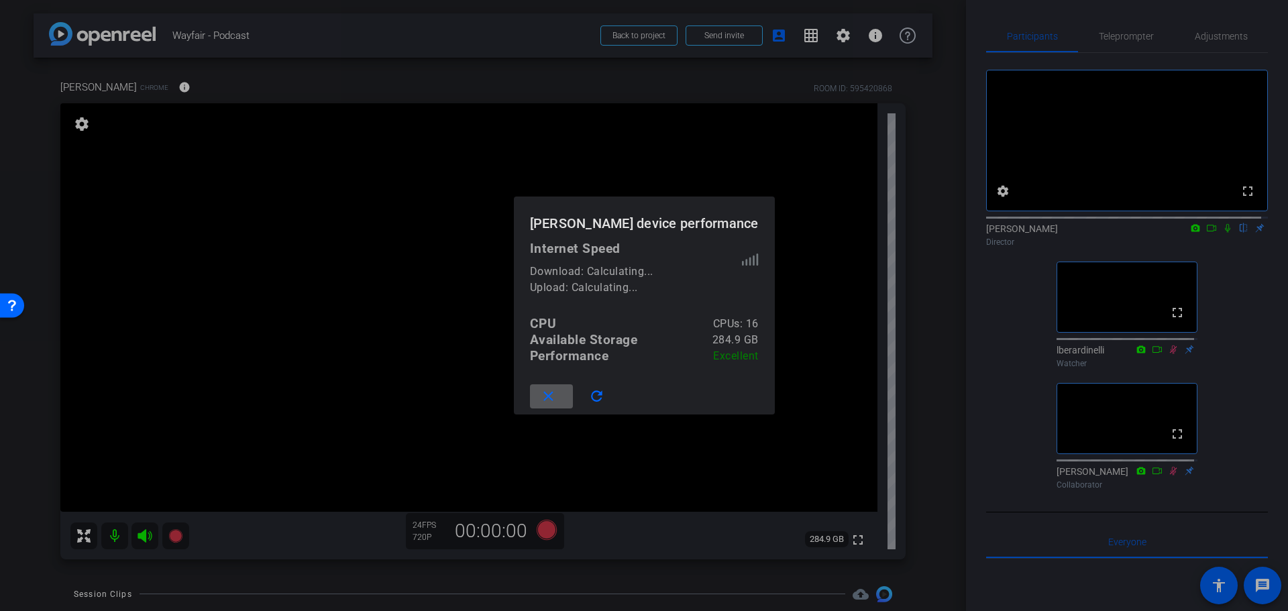
click at [557, 405] on mat-icon "close" at bounding box center [548, 396] width 17 height 17
